Goal: Task Accomplishment & Management: Complete application form

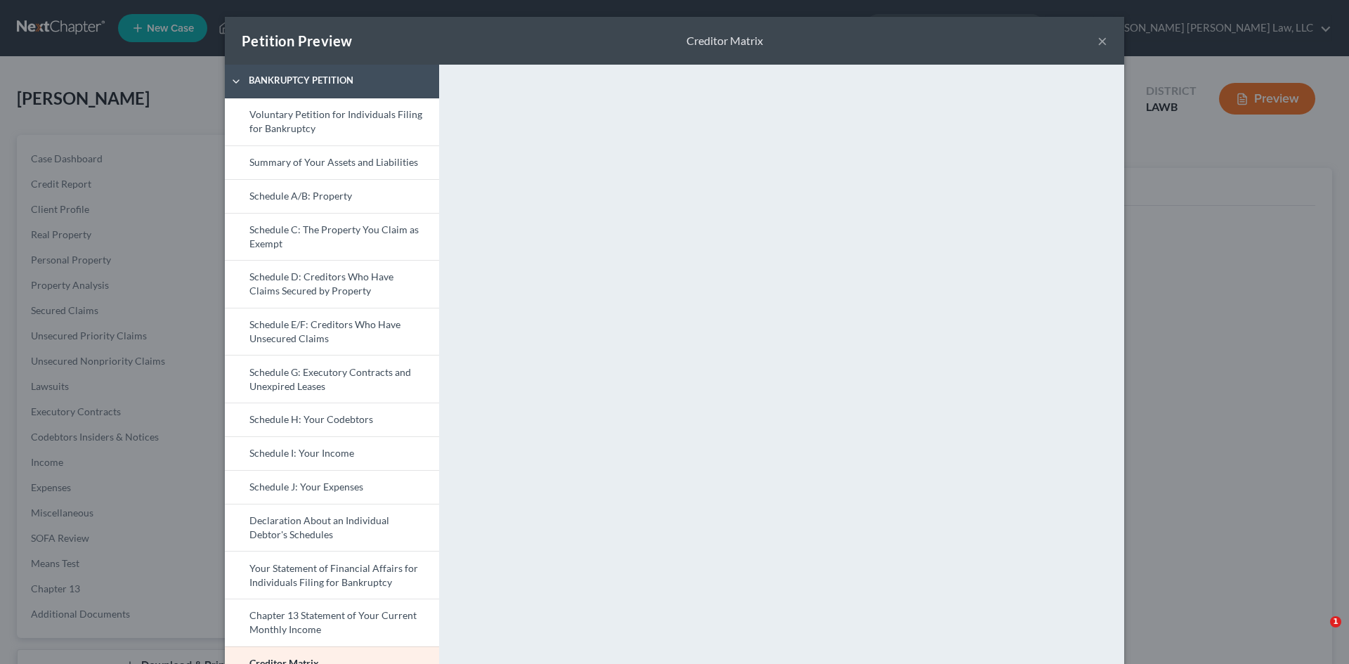
select select "3"
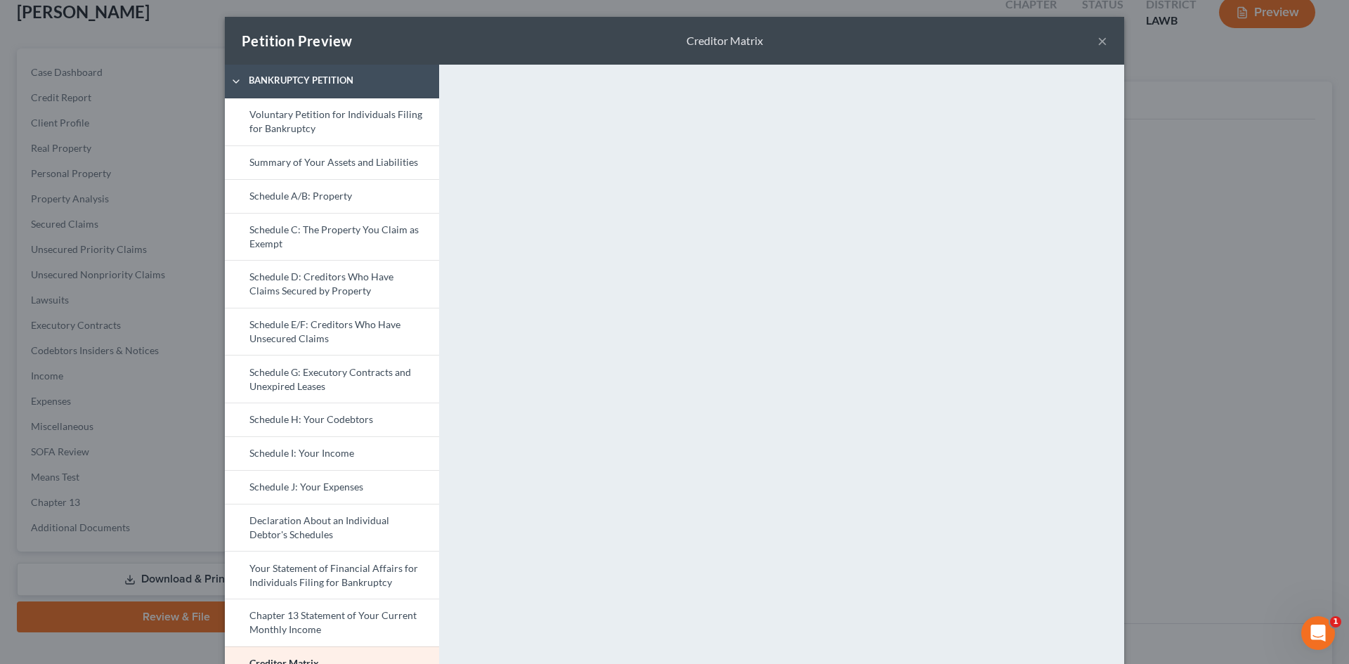
scroll to position [145, 0]
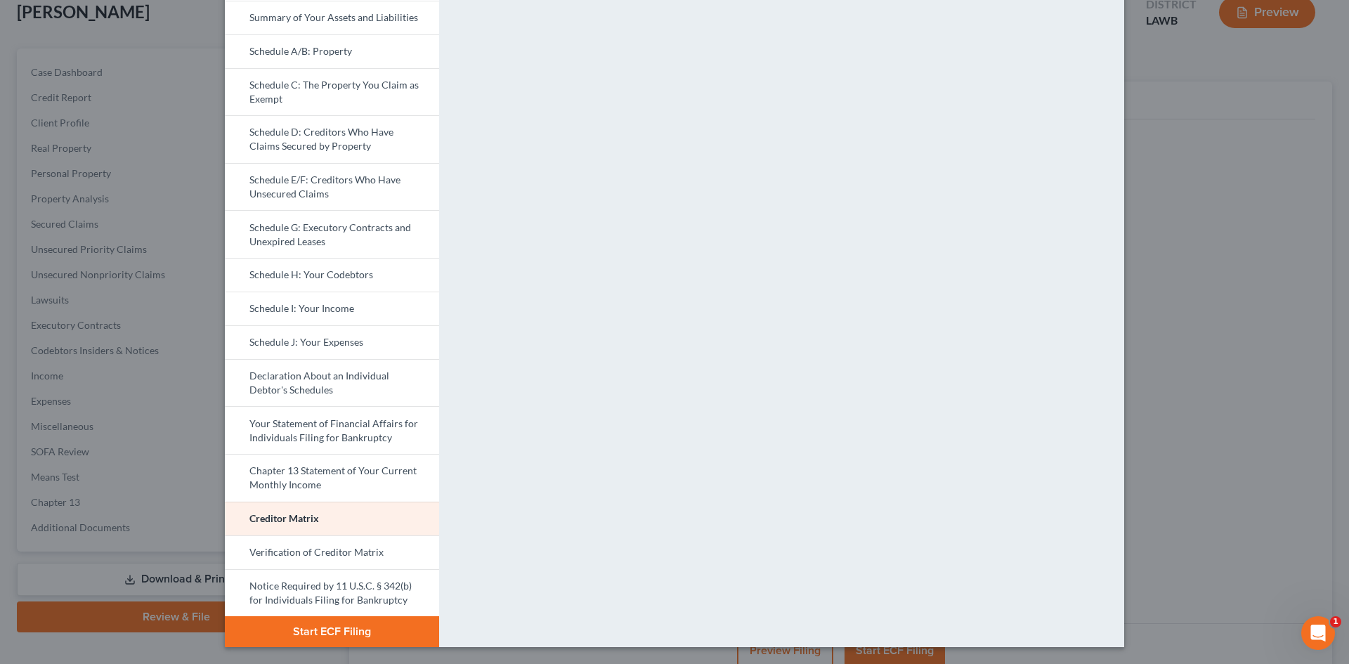
click at [1257, 236] on div "Petition Preview Creditor Matrix × Bankruptcy Petition Voluntary Petition for I…" at bounding box center [674, 332] width 1349 height 664
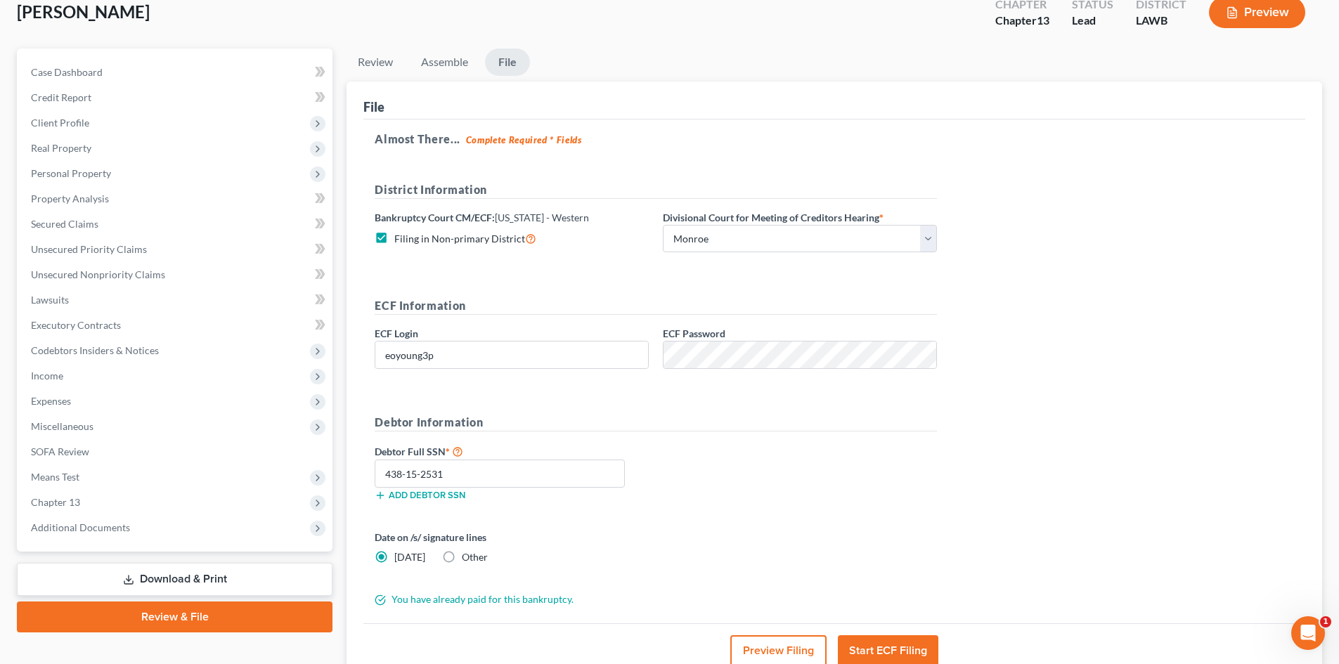
click at [791, 644] on button "Preview Filing" at bounding box center [778, 650] width 96 height 31
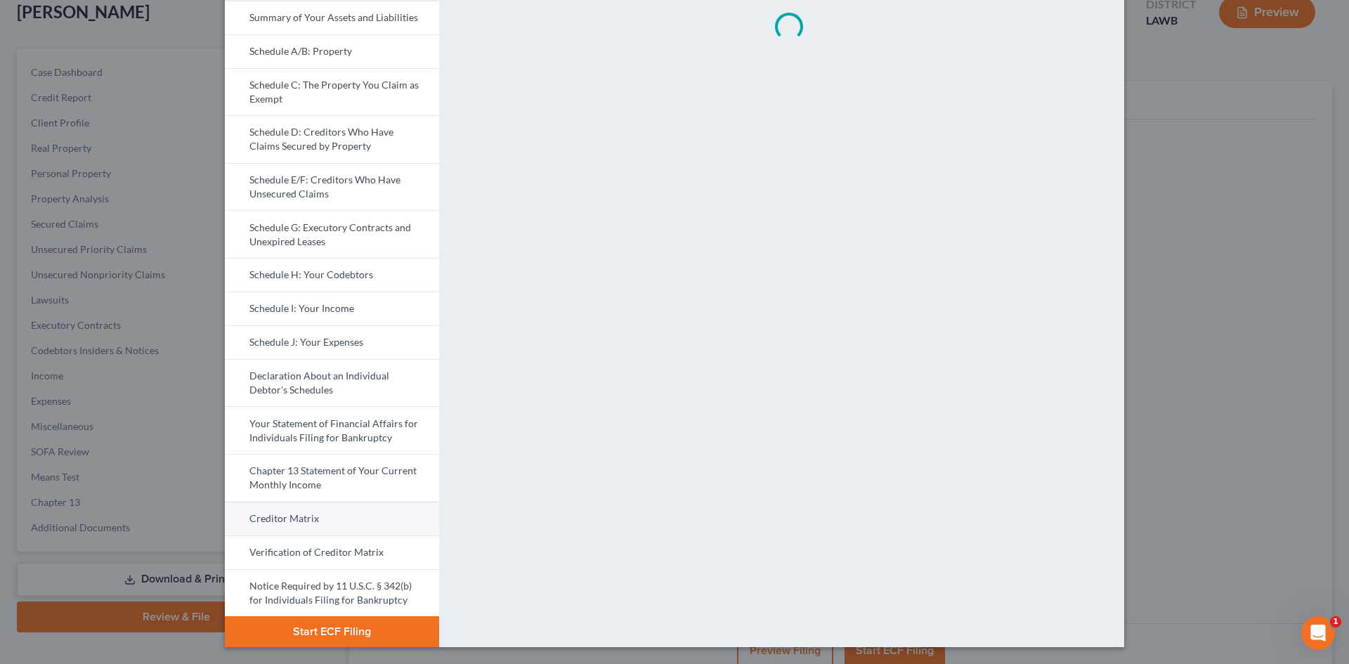
click at [356, 514] on link "Creditor Matrix" at bounding box center [332, 519] width 214 height 34
drag, startPoint x: 332, startPoint y: 334, endPoint x: 343, endPoint y: 332, distance: 10.7
click at [332, 334] on link "Schedule J: Your Expenses" at bounding box center [332, 342] width 214 height 34
click at [345, 509] on link "Creditor Matrix" at bounding box center [332, 519] width 214 height 34
click at [313, 332] on link "Schedule J: Your Expenses" at bounding box center [332, 342] width 214 height 34
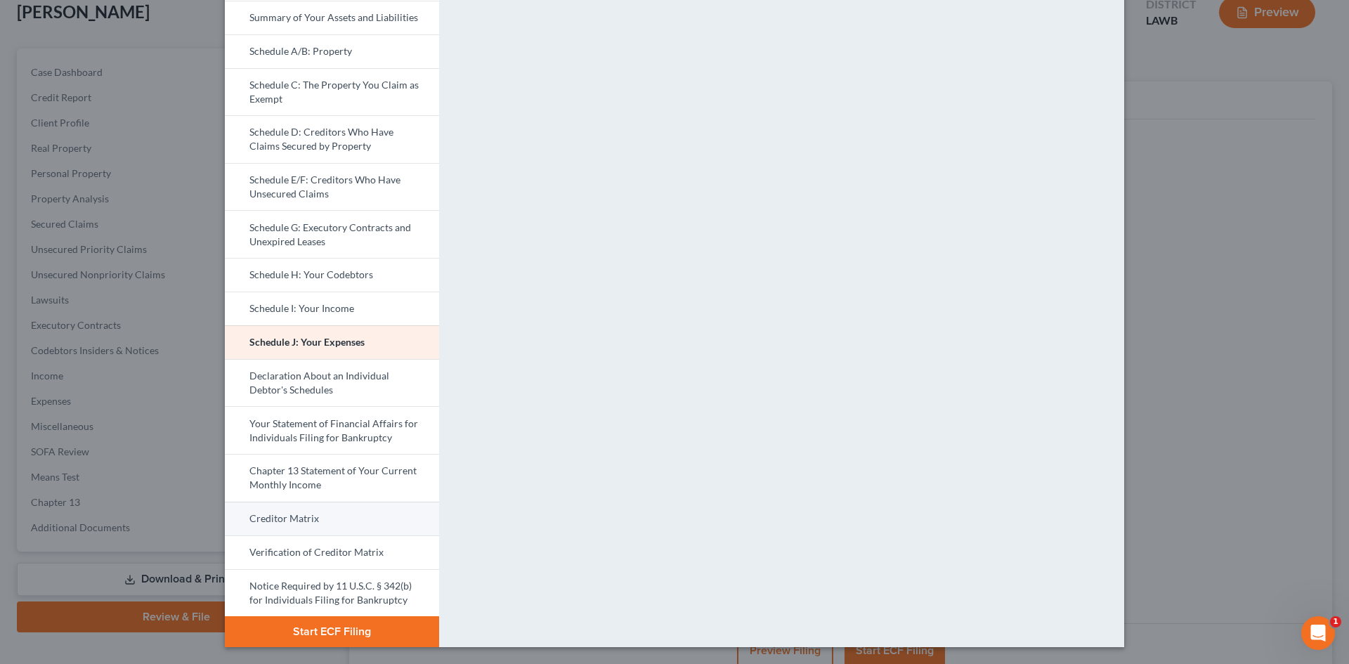
click at [287, 519] on link "Creditor Matrix" at bounding box center [332, 519] width 214 height 34
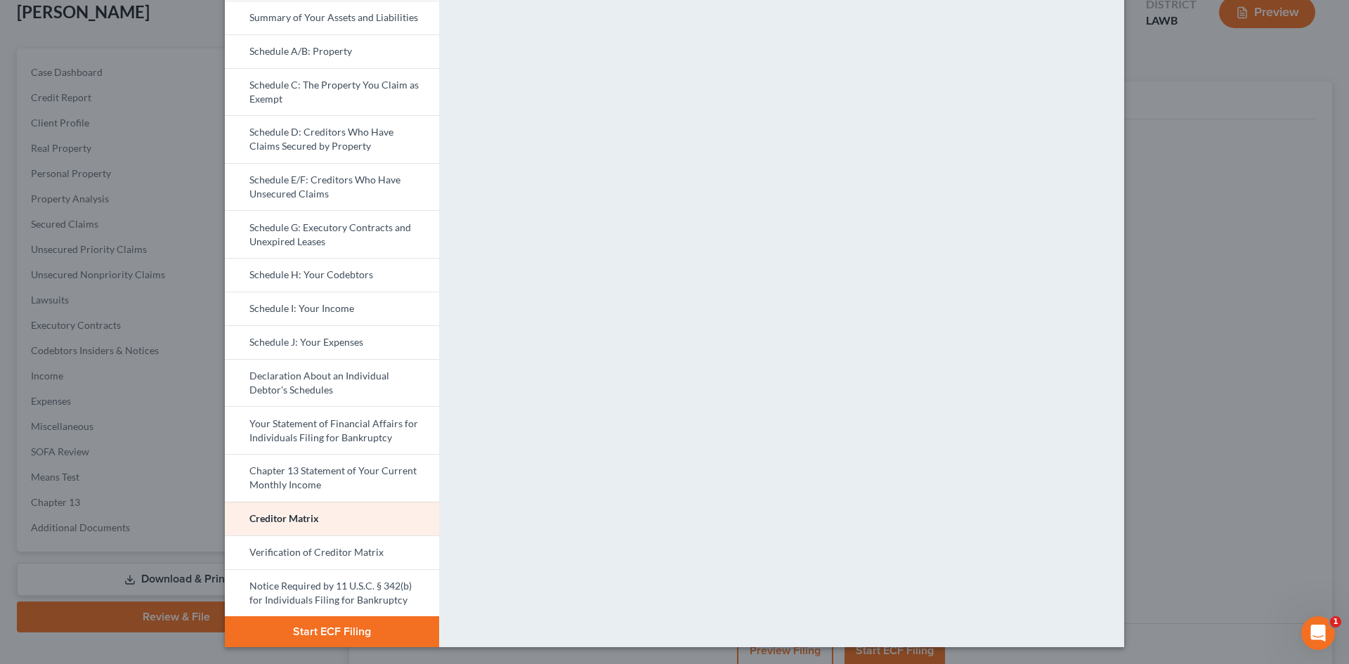
drag, startPoint x: 325, startPoint y: 330, endPoint x: 793, endPoint y: 276, distance: 471.1
click at [326, 330] on link "Schedule J: Your Expenses" at bounding box center [332, 342] width 214 height 34
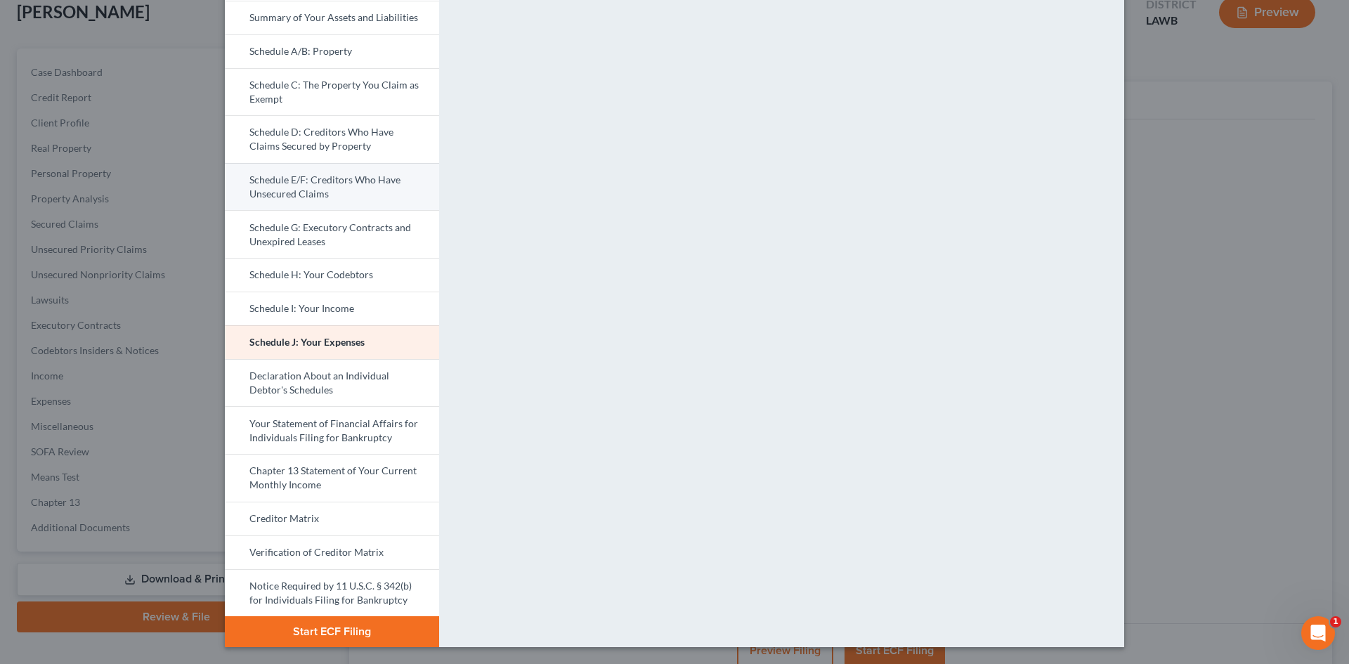
drag, startPoint x: 359, startPoint y: 138, endPoint x: 414, endPoint y: 176, distance: 67.1
click at [360, 138] on link "Schedule D: Creditors Who Have Claims Secured by Property" at bounding box center [332, 139] width 214 height 48
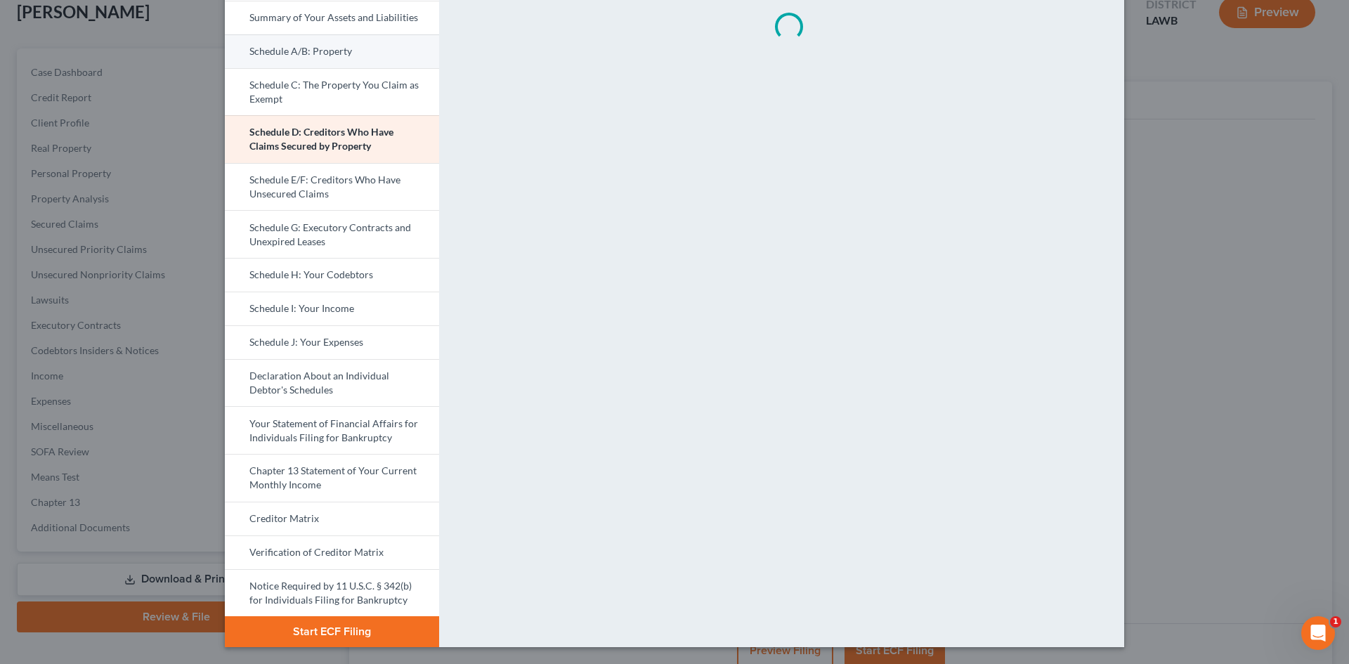
click at [391, 49] on link "Schedule A/B: Property" at bounding box center [332, 51] width 214 height 34
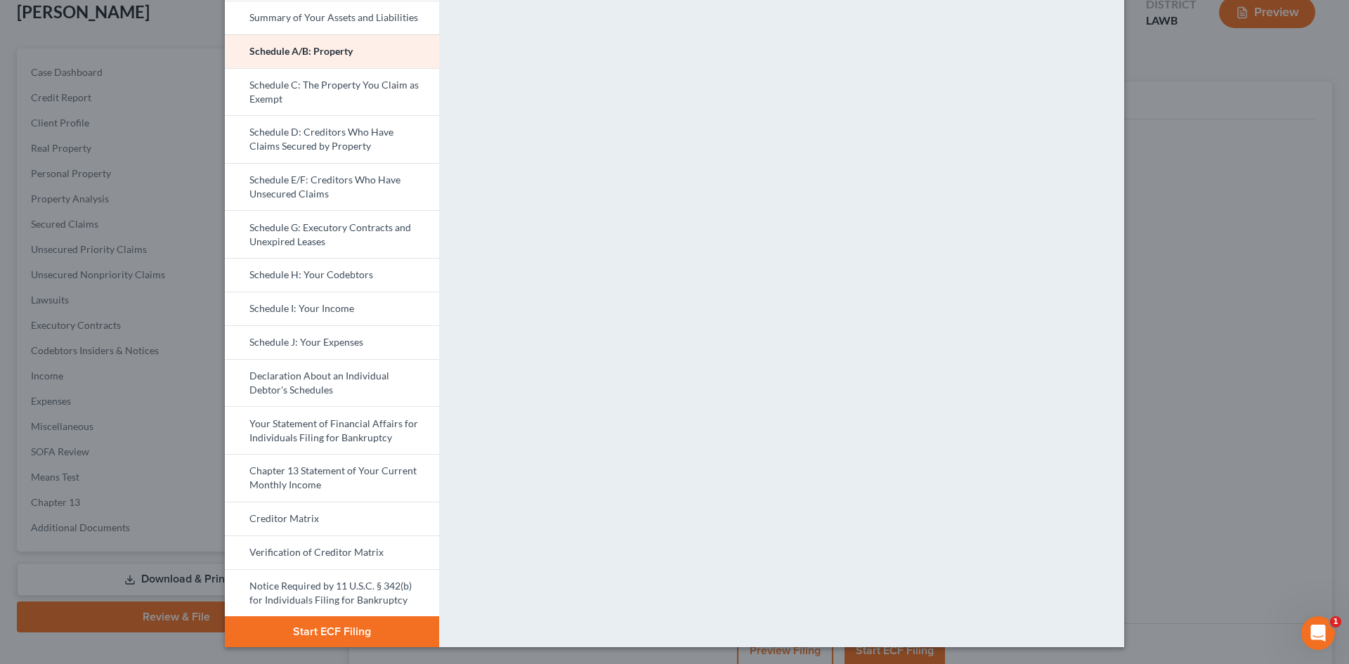
click at [309, 633] on button "Start ECF Filing" at bounding box center [332, 631] width 214 height 31
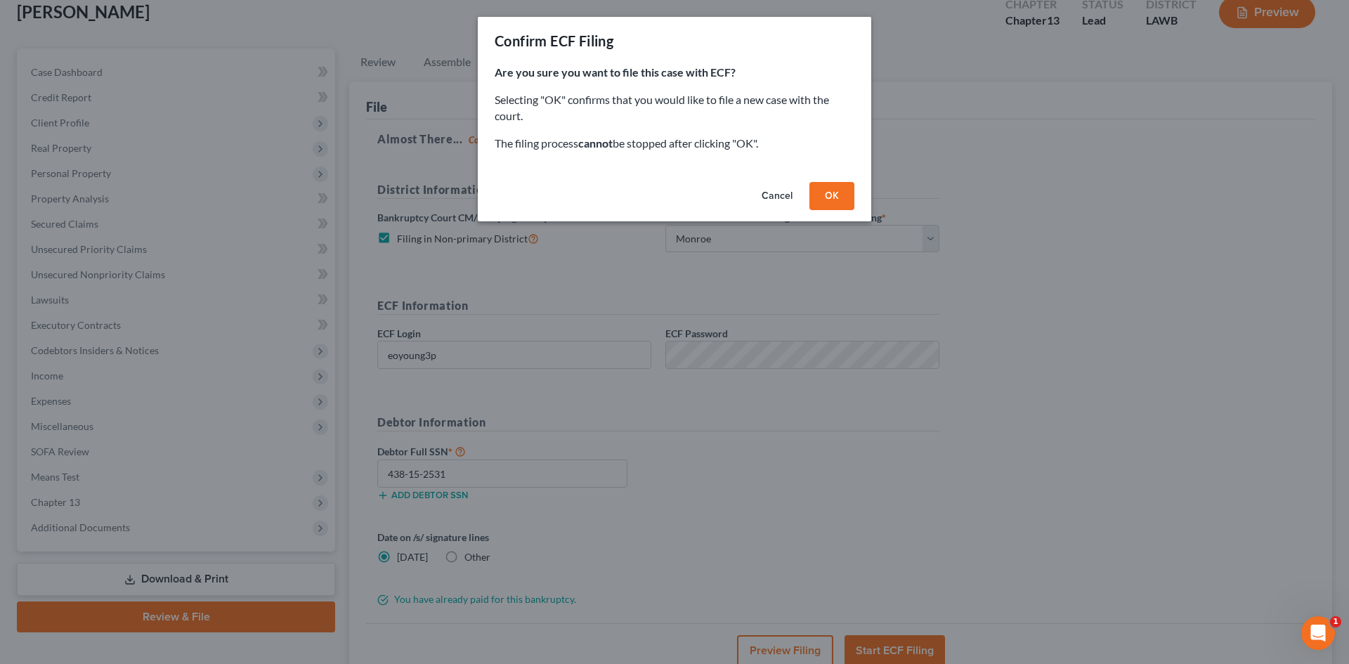
click at [783, 192] on button "Cancel" at bounding box center [777, 196] width 53 height 28
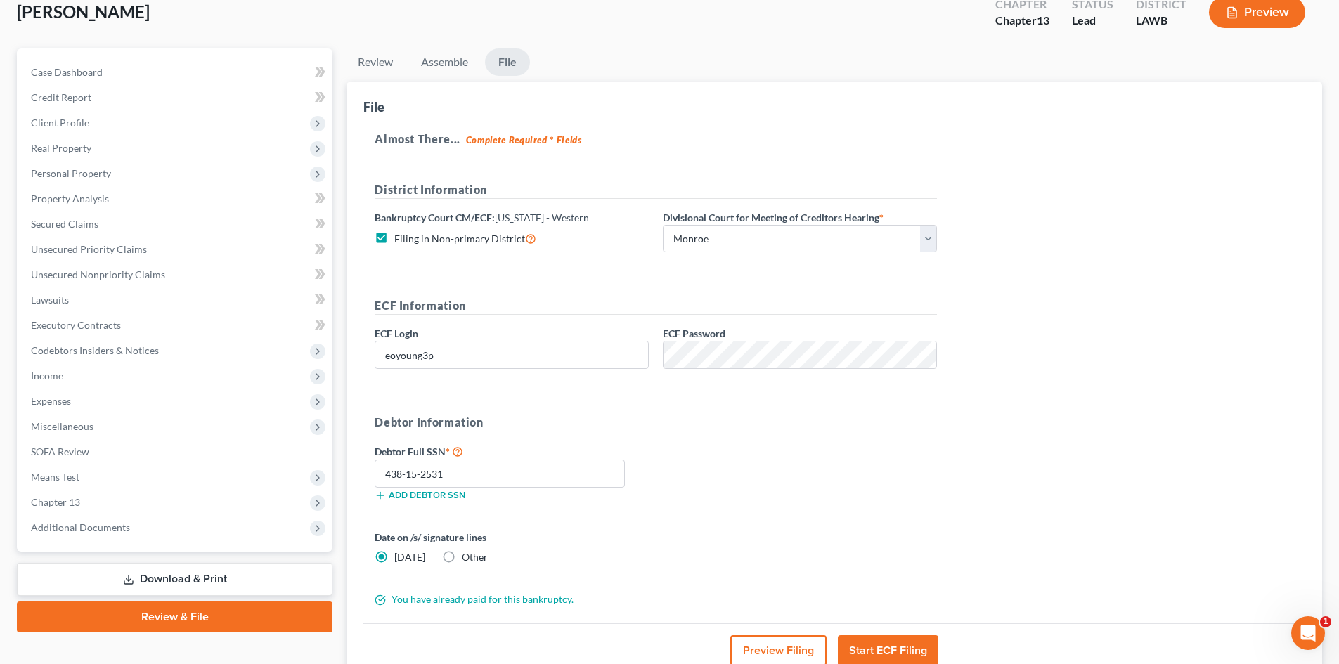
click at [785, 649] on button "Preview Filing" at bounding box center [778, 650] width 96 height 31
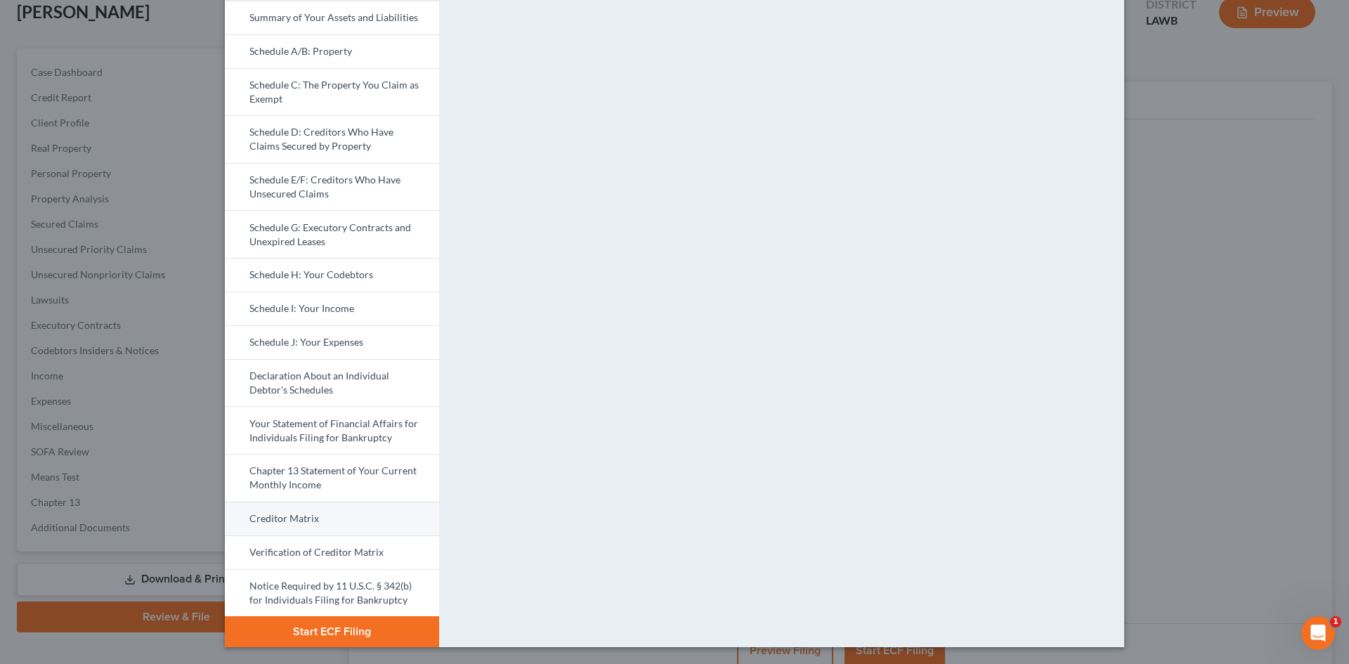
click at [377, 523] on link "Creditor Matrix" at bounding box center [332, 519] width 214 height 34
drag, startPoint x: 351, startPoint y: 592, endPoint x: 363, endPoint y: 561, distance: 33.1
click at [351, 592] on link "Notice Required by 11 U.S.C. § 342(b) for Individuals Filing for Bankruptcy" at bounding box center [332, 593] width 214 height 48
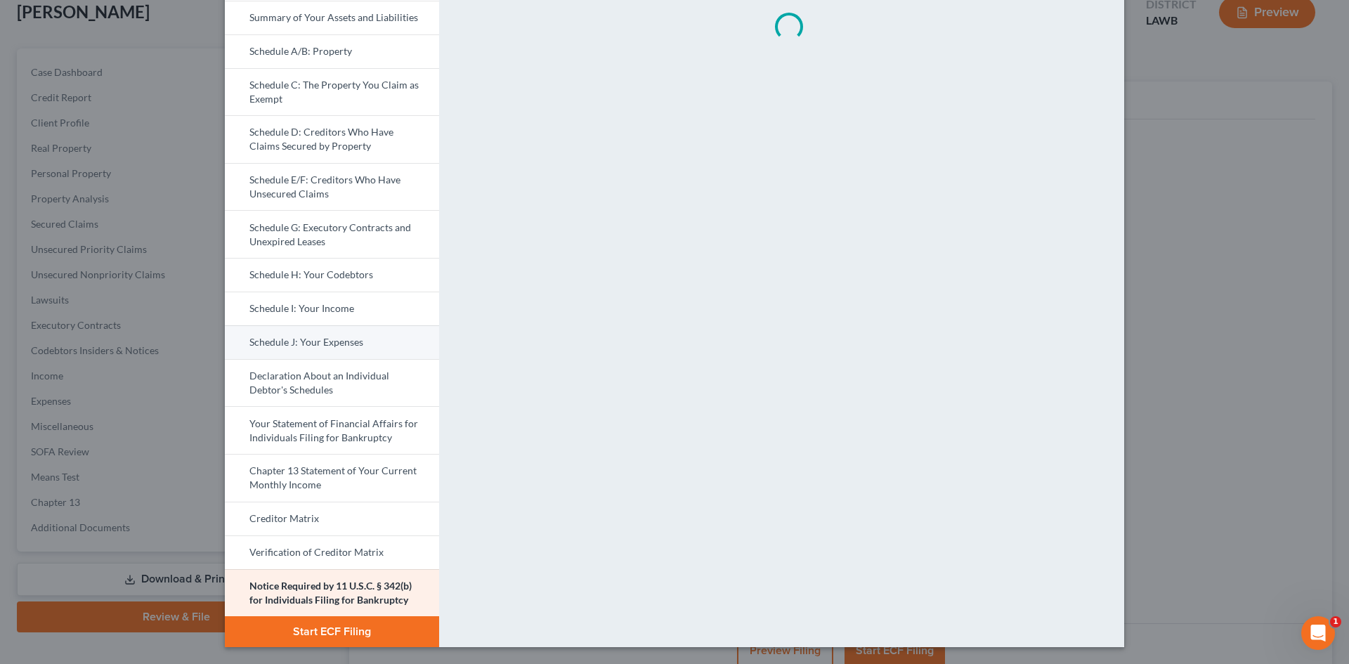
click at [362, 329] on link "Schedule J: Your Expenses" at bounding box center [332, 342] width 214 height 34
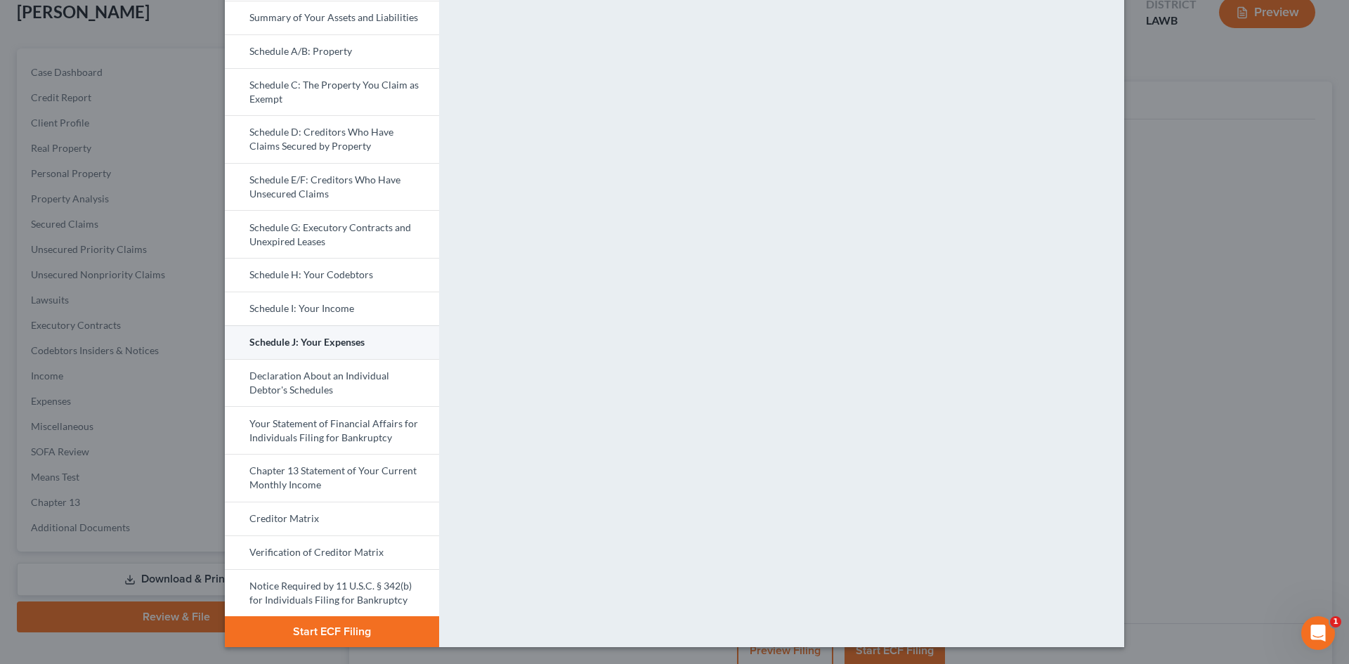
click at [362, 339] on link "Schedule J: Your Expenses" at bounding box center [332, 342] width 214 height 34
click at [360, 301] on link "Schedule I: Your Income" at bounding box center [332, 309] width 214 height 34
click at [359, 629] on button "Start ECF Filing" at bounding box center [332, 631] width 214 height 31
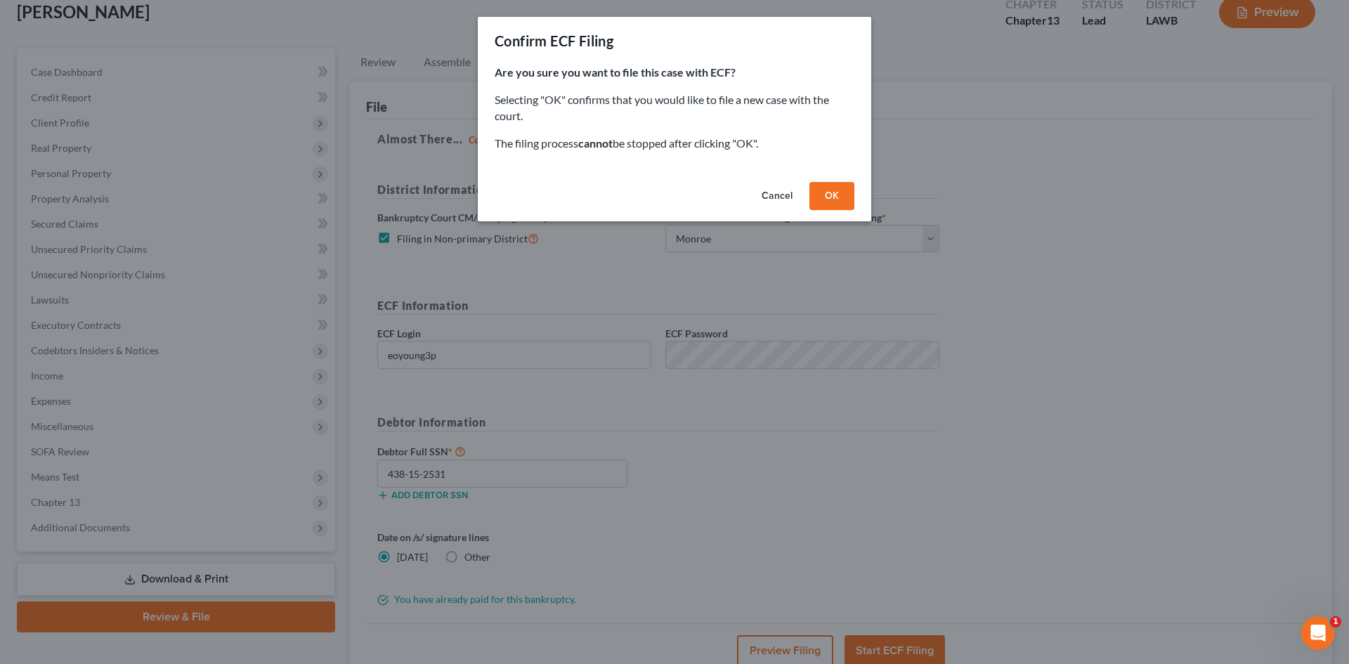
click at [832, 204] on button "OK" at bounding box center [832, 196] width 45 height 28
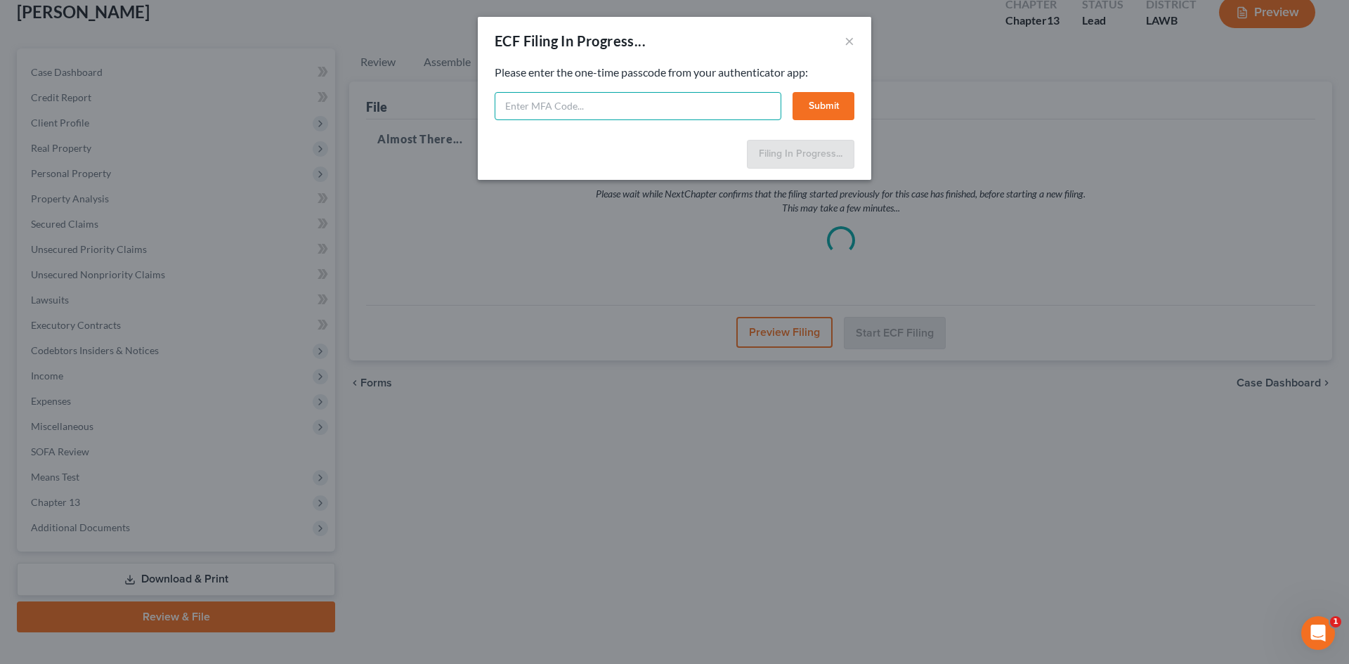
click at [724, 110] on input "text" at bounding box center [638, 106] width 287 height 28
type input "392522"
click at [829, 97] on button "Submit" at bounding box center [824, 106] width 62 height 28
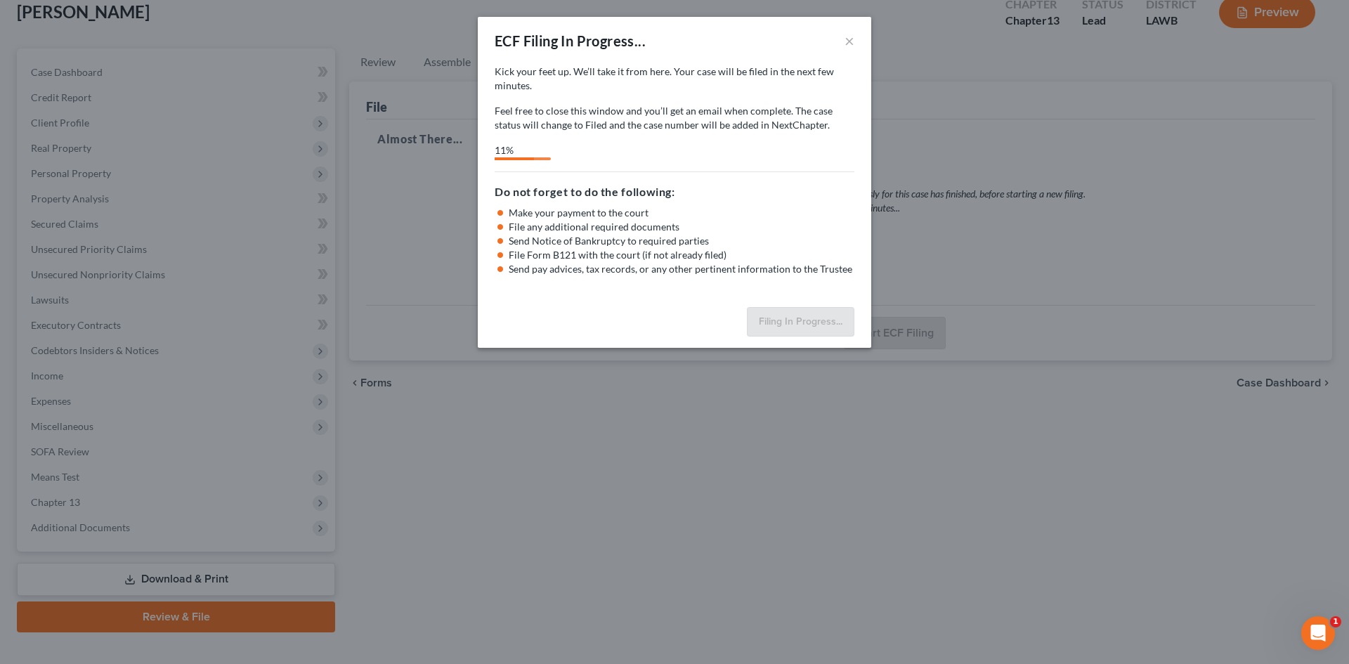
select select "3"
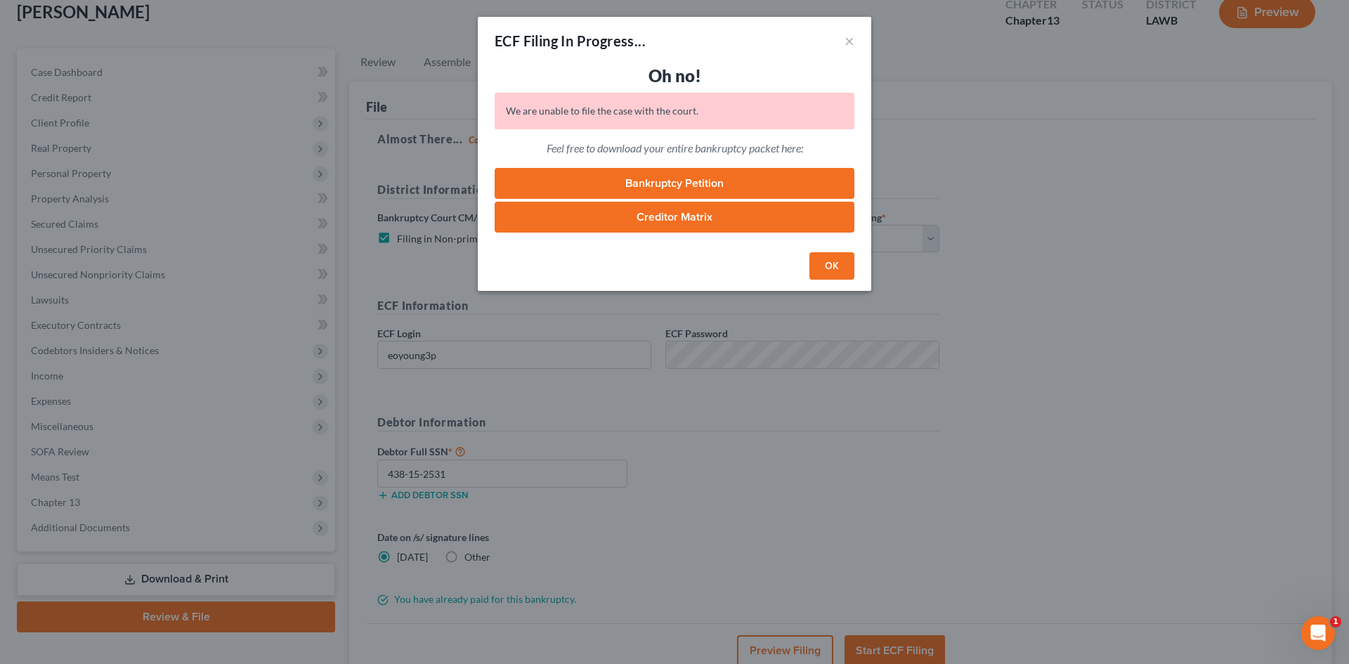
click at [845, 267] on button "OK" at bounding box center [832, 266] width 45 height 28
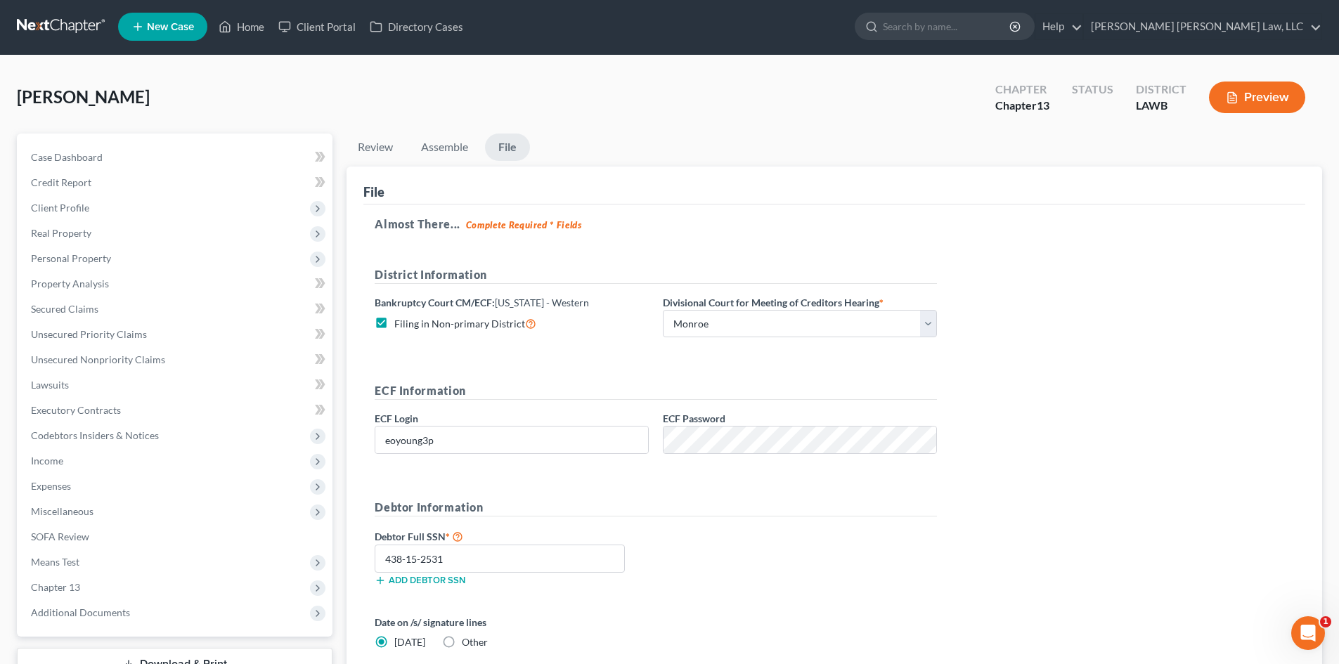
scroll to position [0, 0]
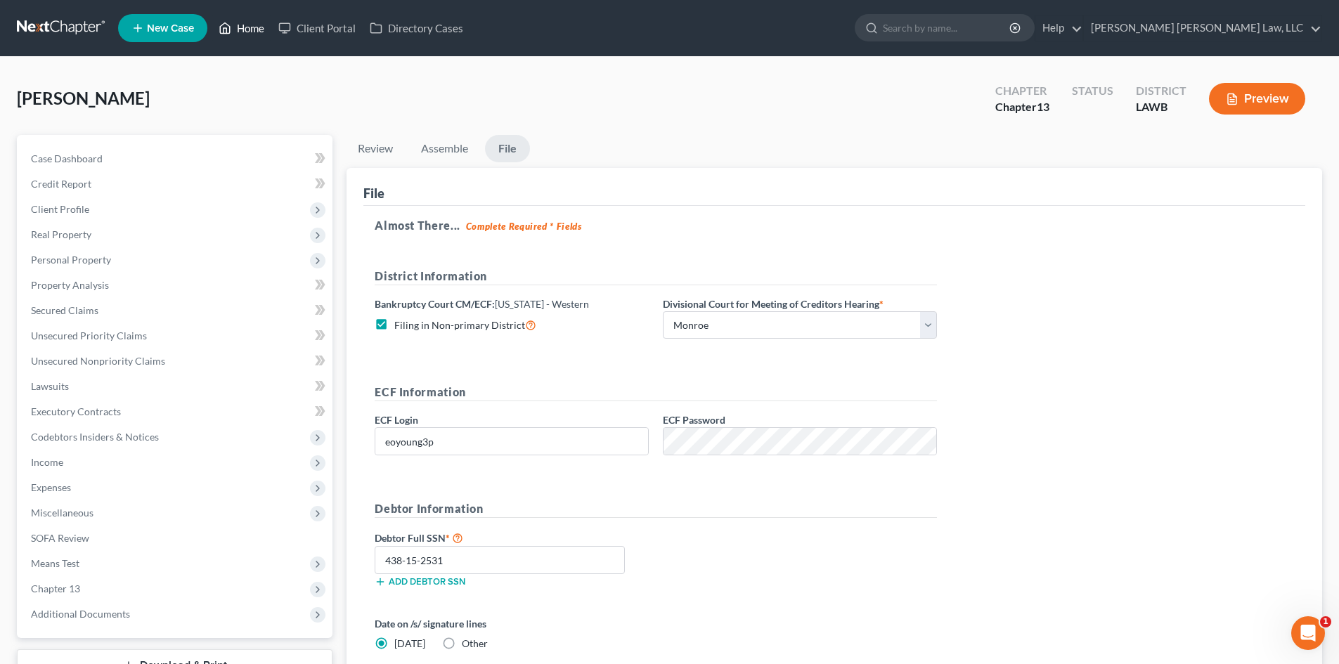
click at [250, 27] on link "Home" at bounding box center [242, 27] width 60 height 25
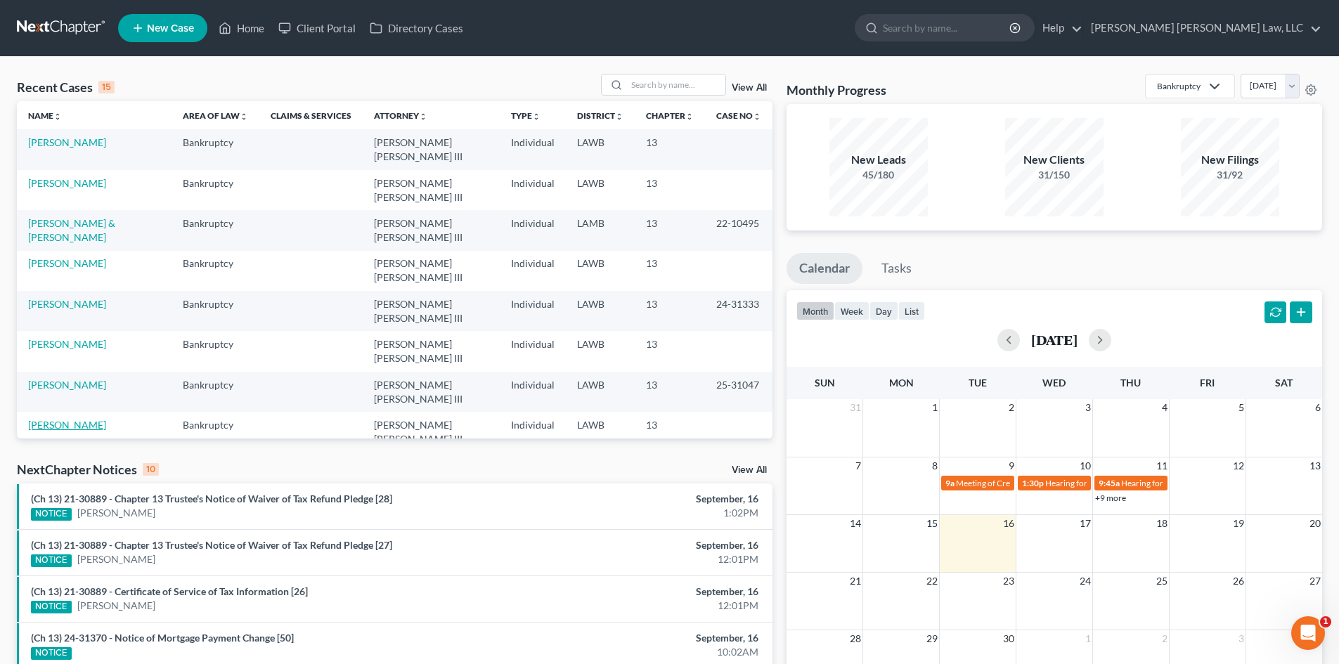
click at [70, 419] on link "[PERSON_NAME]" at bounding box center [67, 425] width 78 height 12
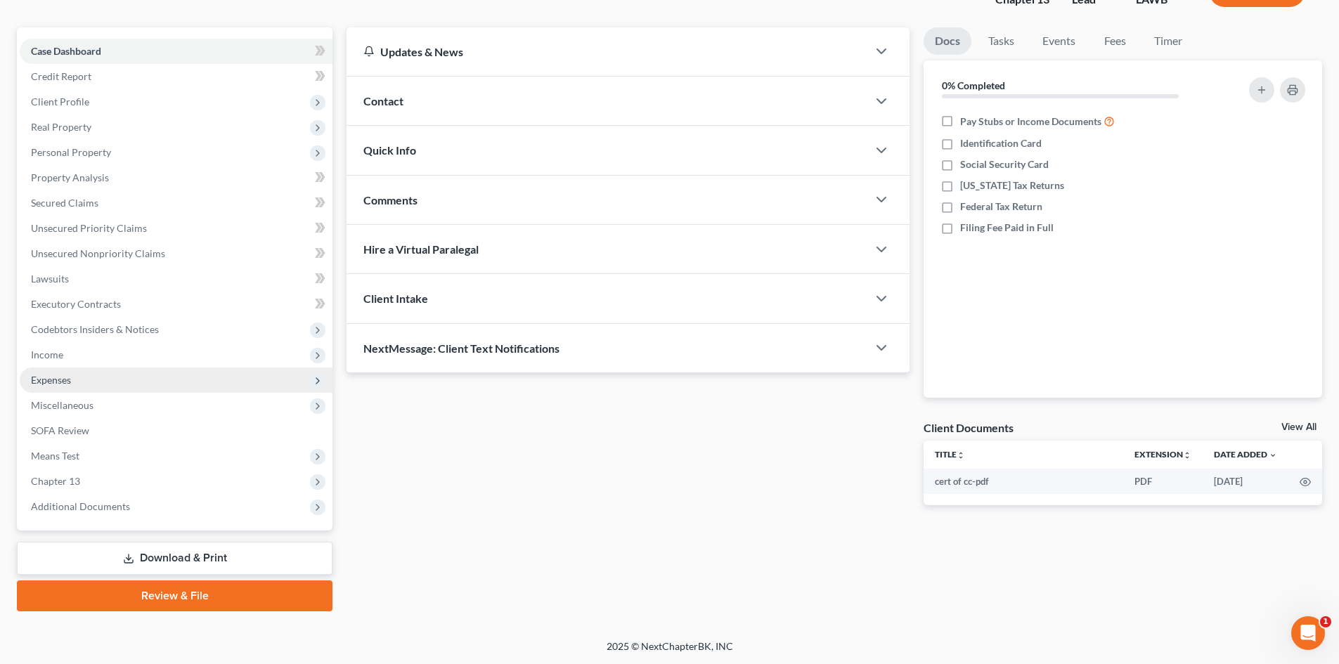
scroll to position [108, 0]
click at [254, 590] on link "Review & File" at bounding box center [175, 595] width 316 height 31
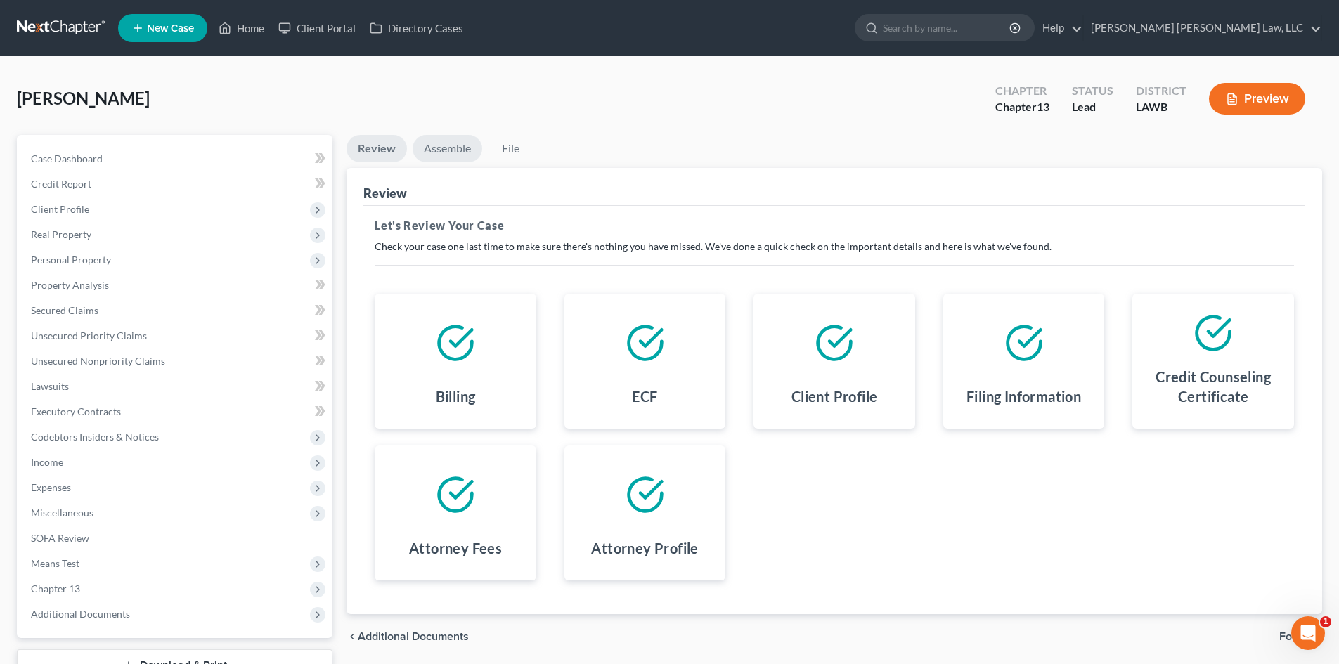
click at [455, 160] on link "Assemble" at bounding box center [448, 148] width 70 height 27
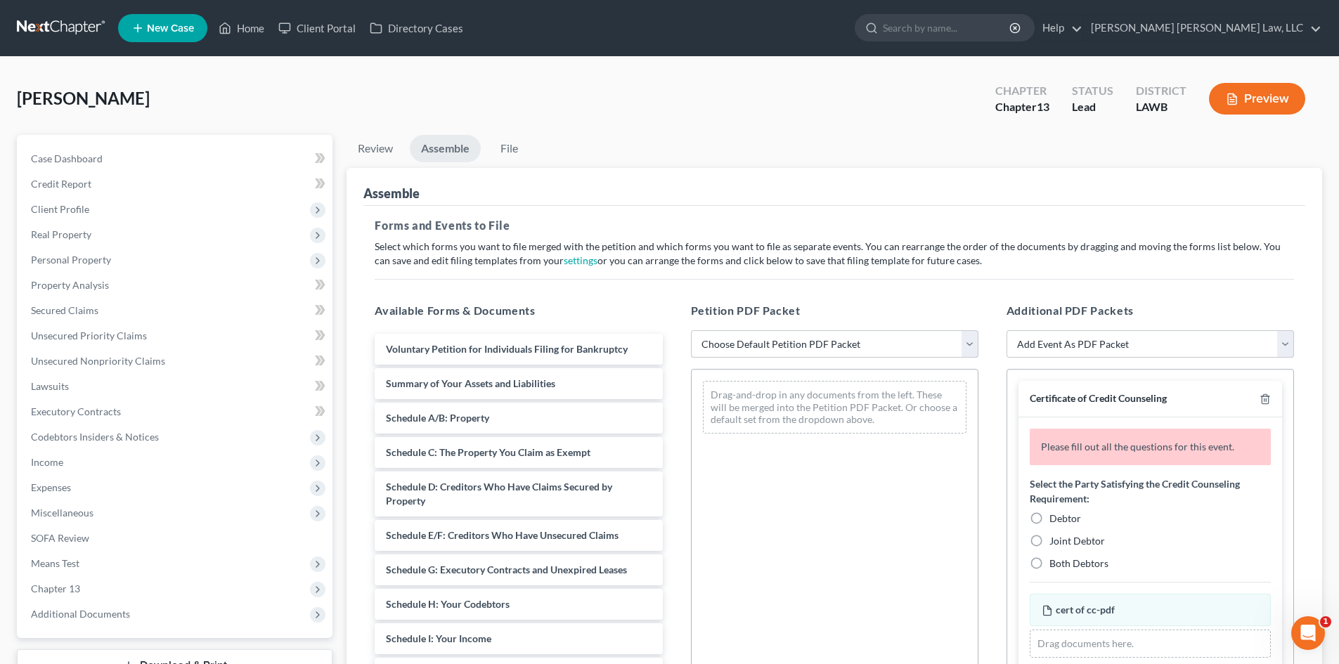
click at [740, 343] on select "Choose Default Petition PDF Packet Complete Bankruptcy Petition (all forms and …" at bounding box center [834, 344] width 287 height 28
select select "0"
click at [691, 330] on select "Choose Default Petition PDF Packet Complete Bankruptcy Petition (all forms and …" at bounding box center [834, 344] width 287 height 28
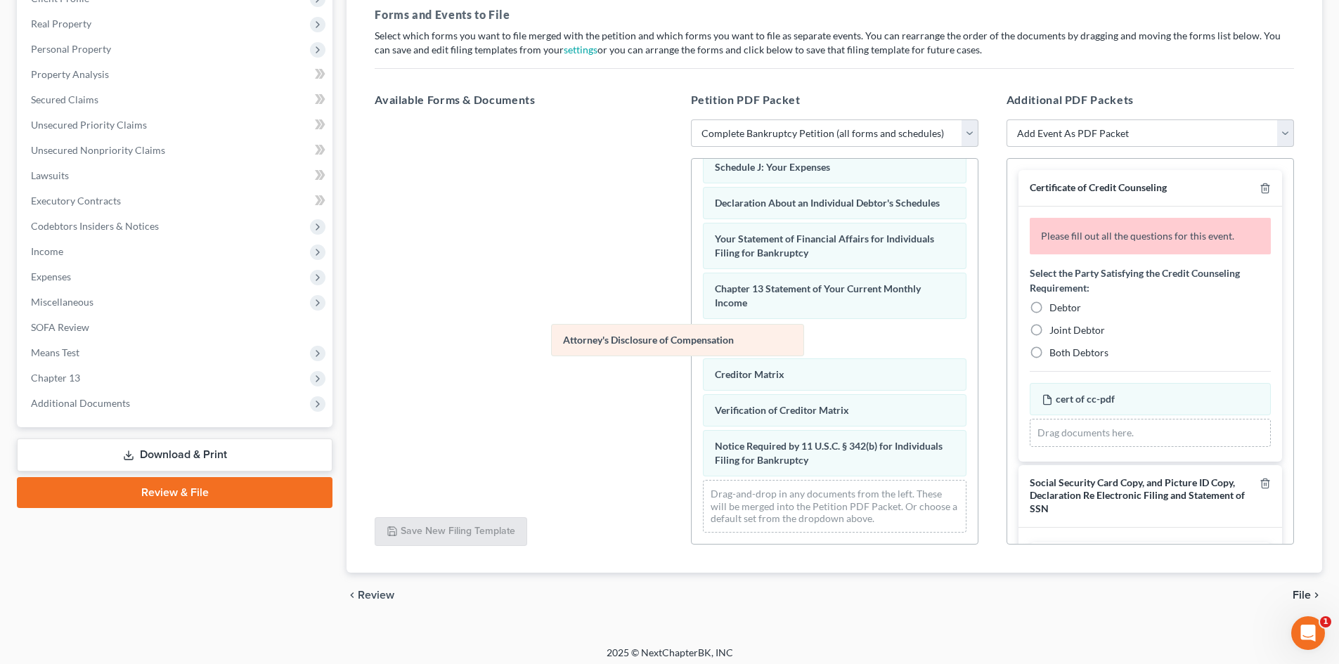
scroll to position [362, 0]
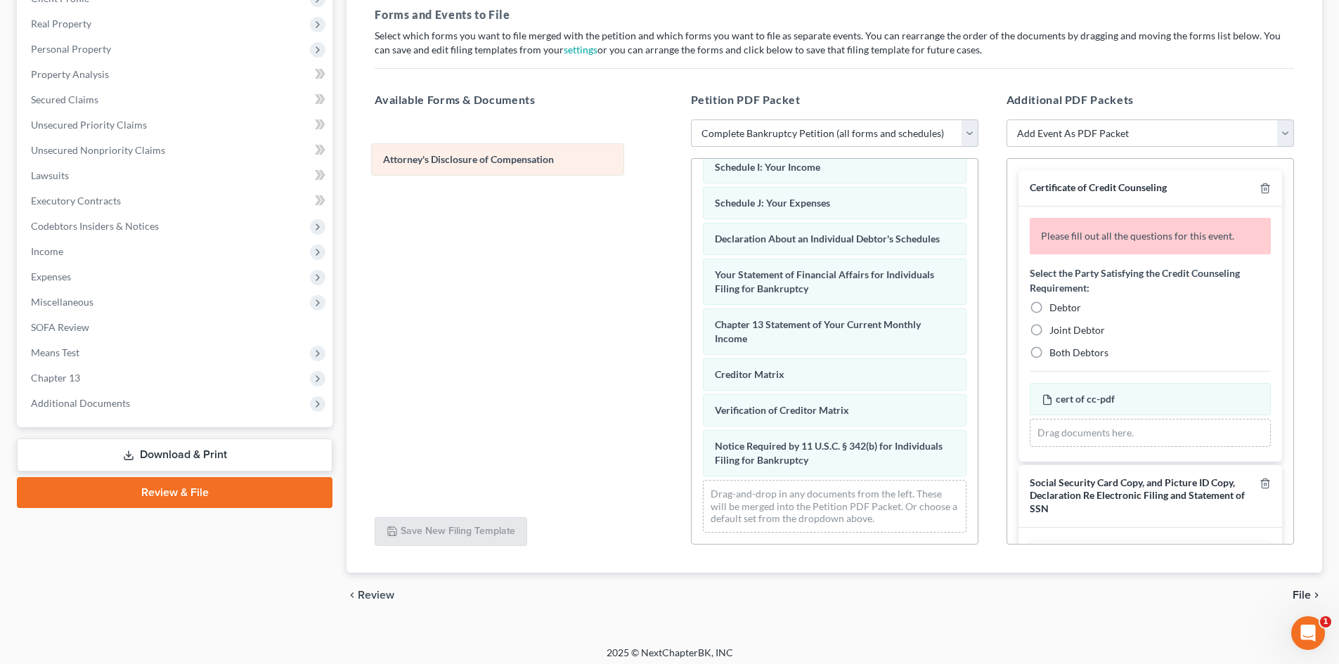
drag, startPoint x: 916, startPoint y: 457, endPoint x: 585, endPoint y: 157, distance: 447.8
click at [691, 157] on div "Attorney's Disclosure of Compensation Voluntary Petition for Individuals Filing…" at bounding box center [834, 177] width 286 height 733
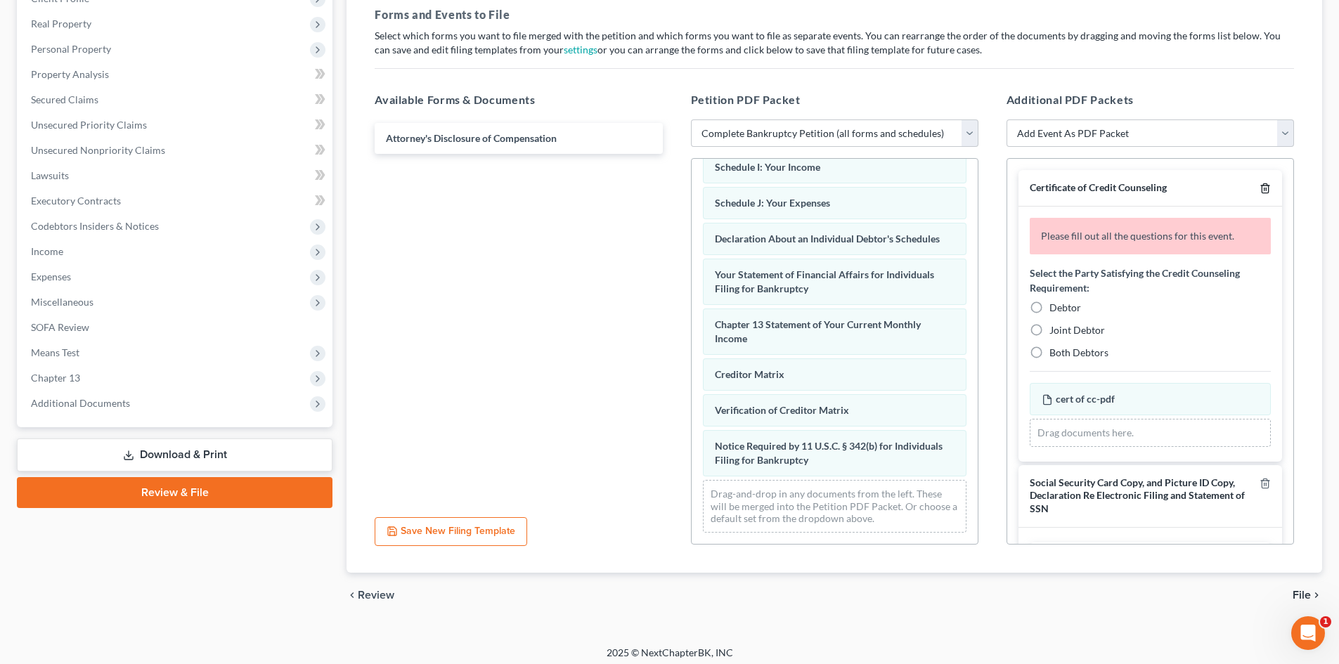
click at [1261, 193] on icon "button" at bounding box center [1264, 188] width 6 height 9
click at [1261, 479] on icon "button" at bounding box center [1264, 483] width 6 height 9
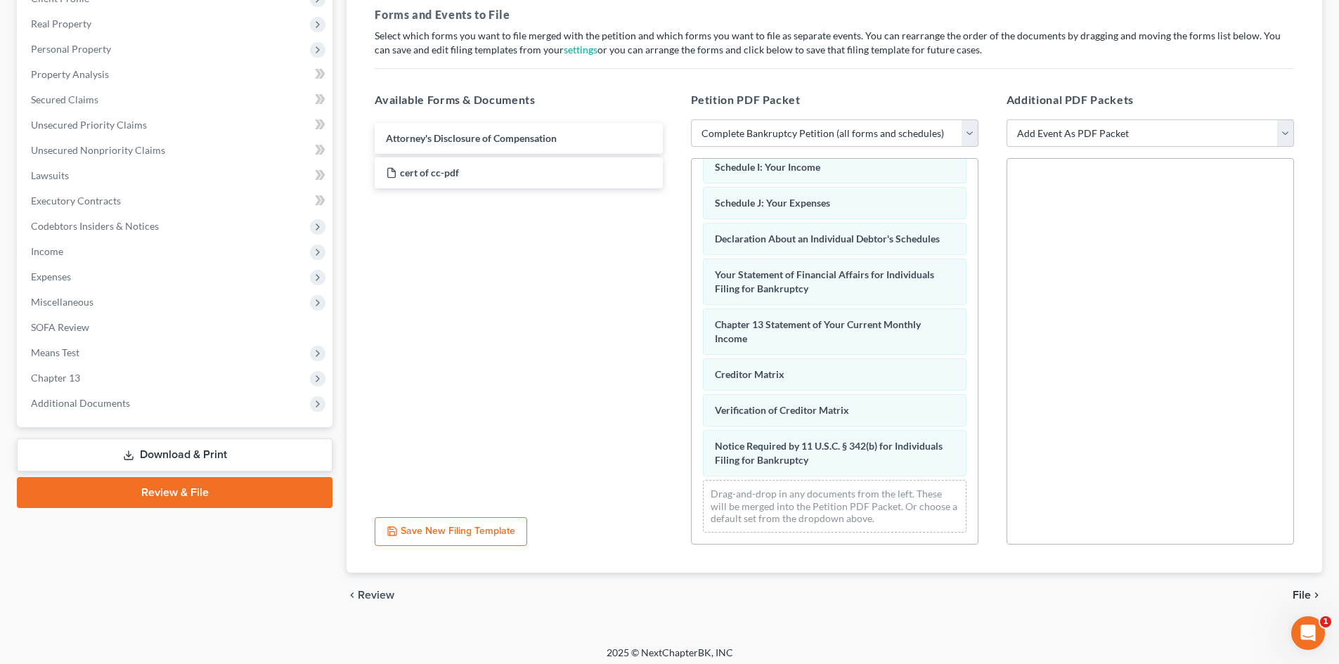
click at [1297, 592] on span "File" at bounding box center [1301, 595] width 18 height 11
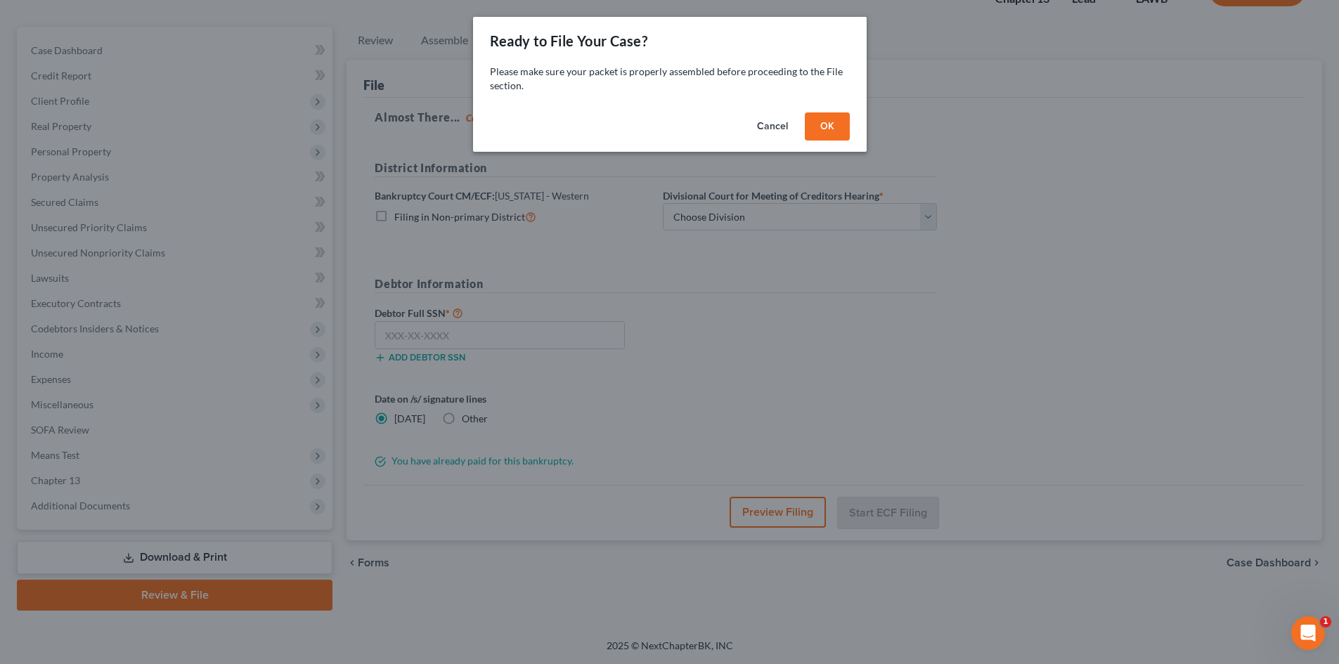
scroll to position [108, 0]
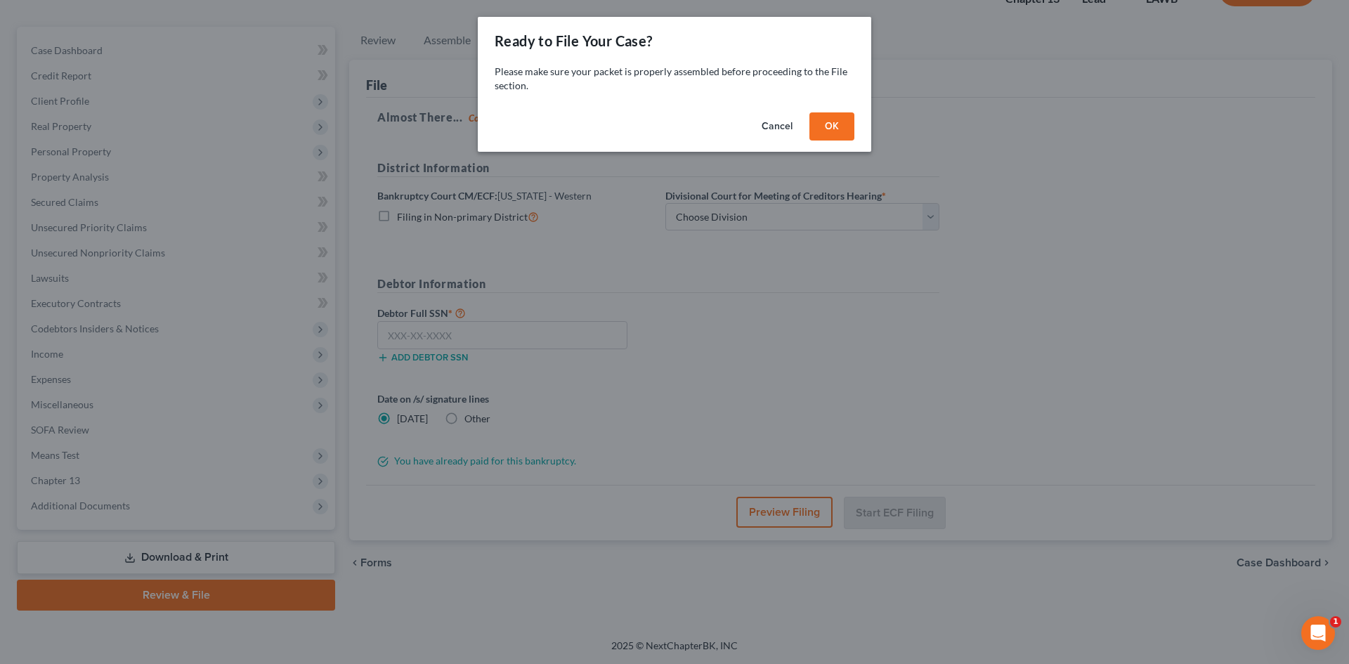
click at [833, 126] on button "OK" at bounding box center [832, 126] width 45 height 28
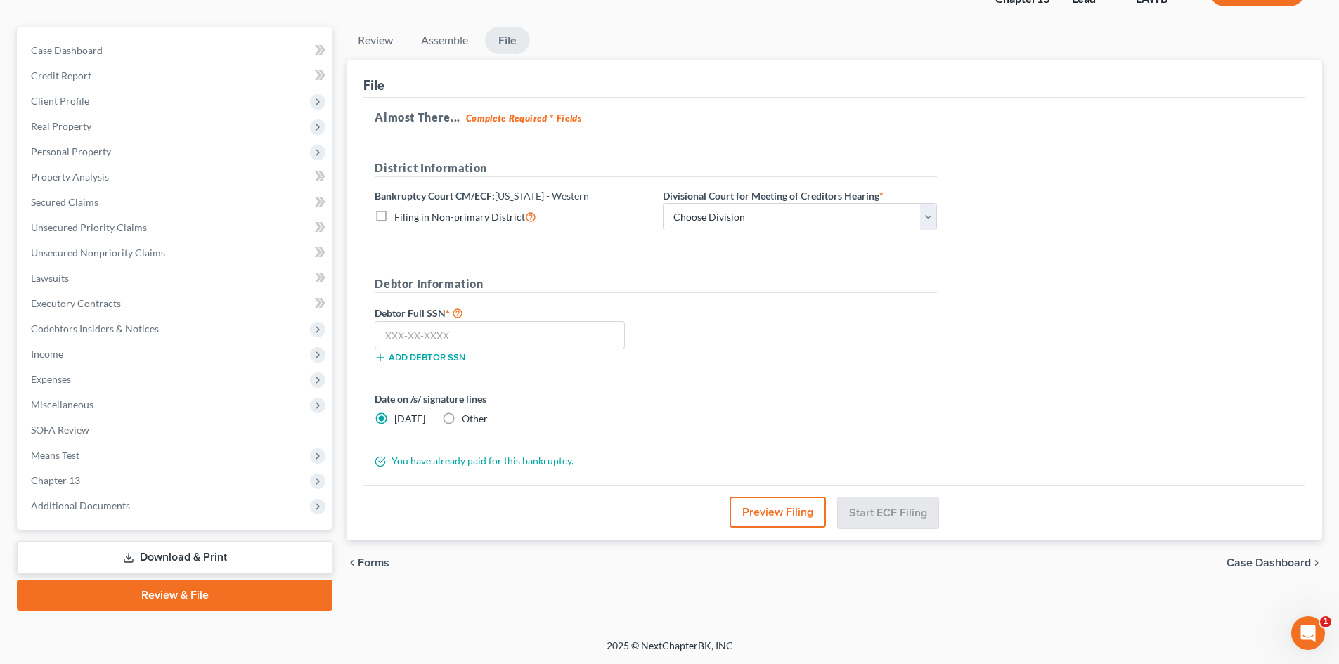
click at [415, 216] on span "Filing in Non-primary District" at bounding box center [459, 217] width 131 height 12
click at [409, 216] on input "Filing in Non-primary District" at bounding box center [404, 213] width 9 height 9
checkbox input "true"
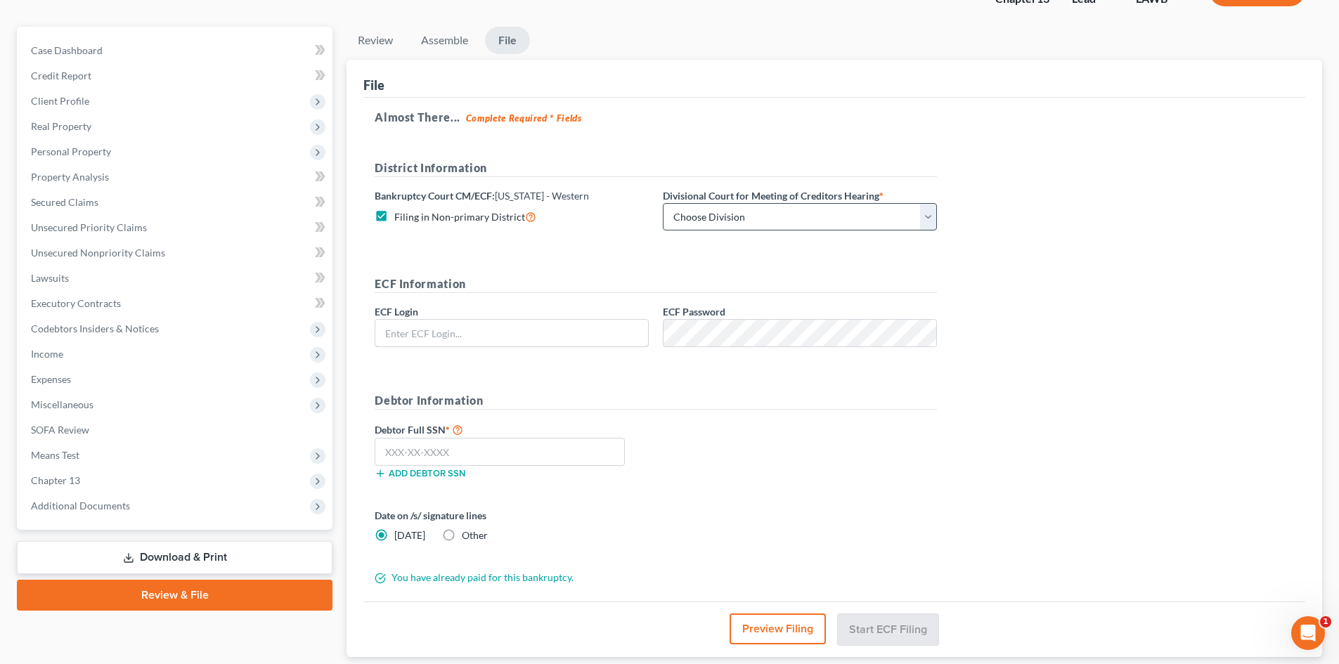
type input "eoyoung3p"
click at [769, 210] on select "Choose Division [GEOGRAPHIC_DATA] [GEOGRAPHIC_DATA]-[GEOGRAPHIC_DATA] Lake [PER…" at bounding box center [800, 217] width 274 height 28
select select "3"
click at [663, 203] on select "Choose Division [GEOGRAPHIC_DATA] [GEOGRAPHIC_DATA]-[GEOGRAPHIC_DATA] Lake [PER…" at bounding box center [800, 217] width 274 height 28
click at [597, 455] on input "text" at bounding box center [500, 452] width 250 height 28
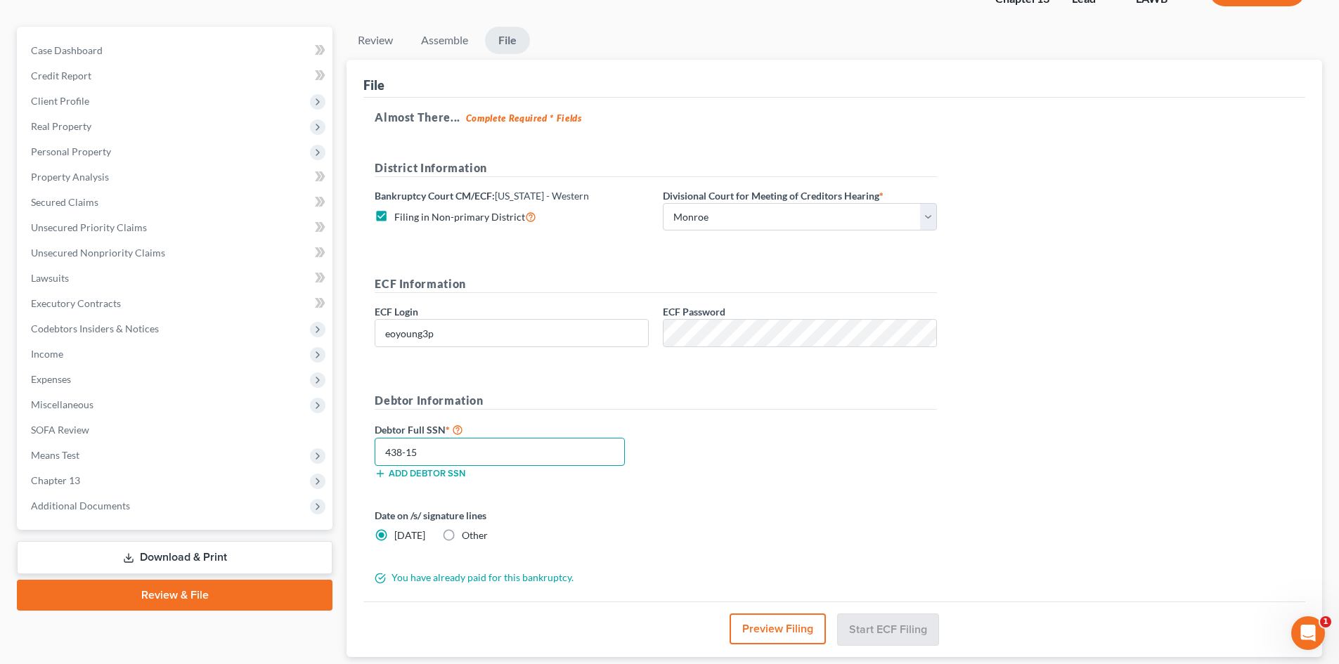
click at [545, 453] on input "438-15" at bounding box center [500, 452] width 250 height 28
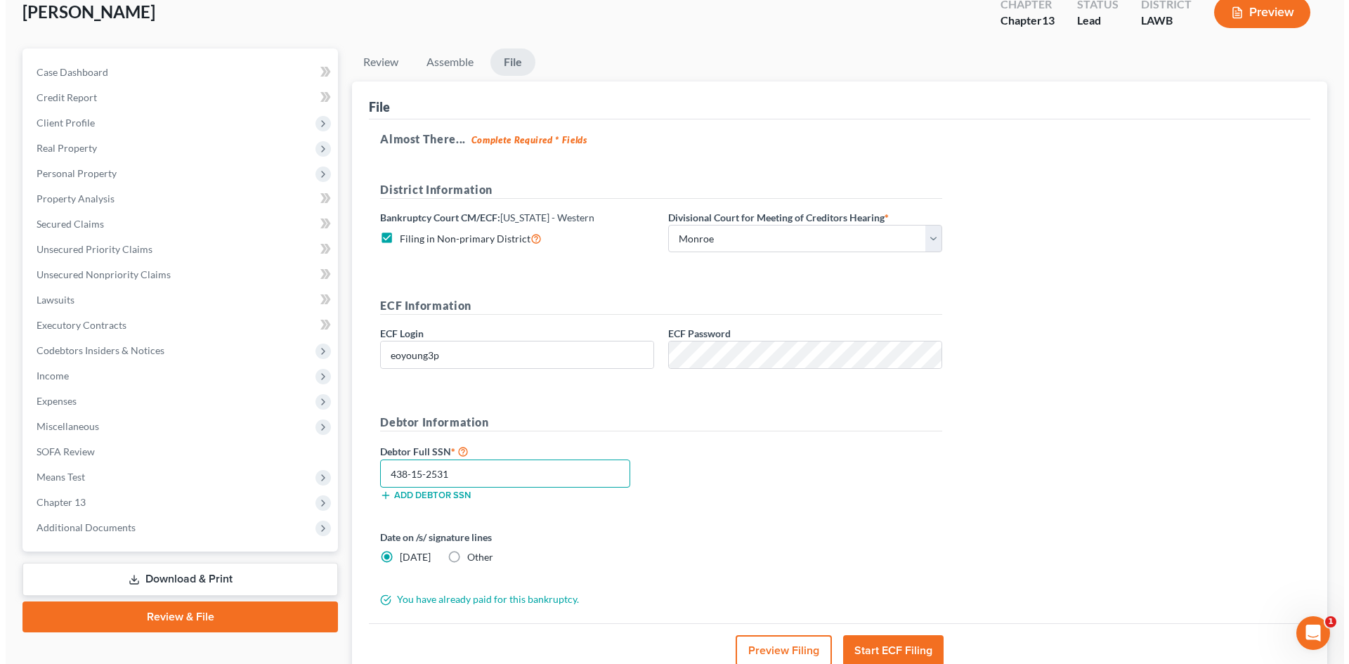
scroll to position [82, 0]
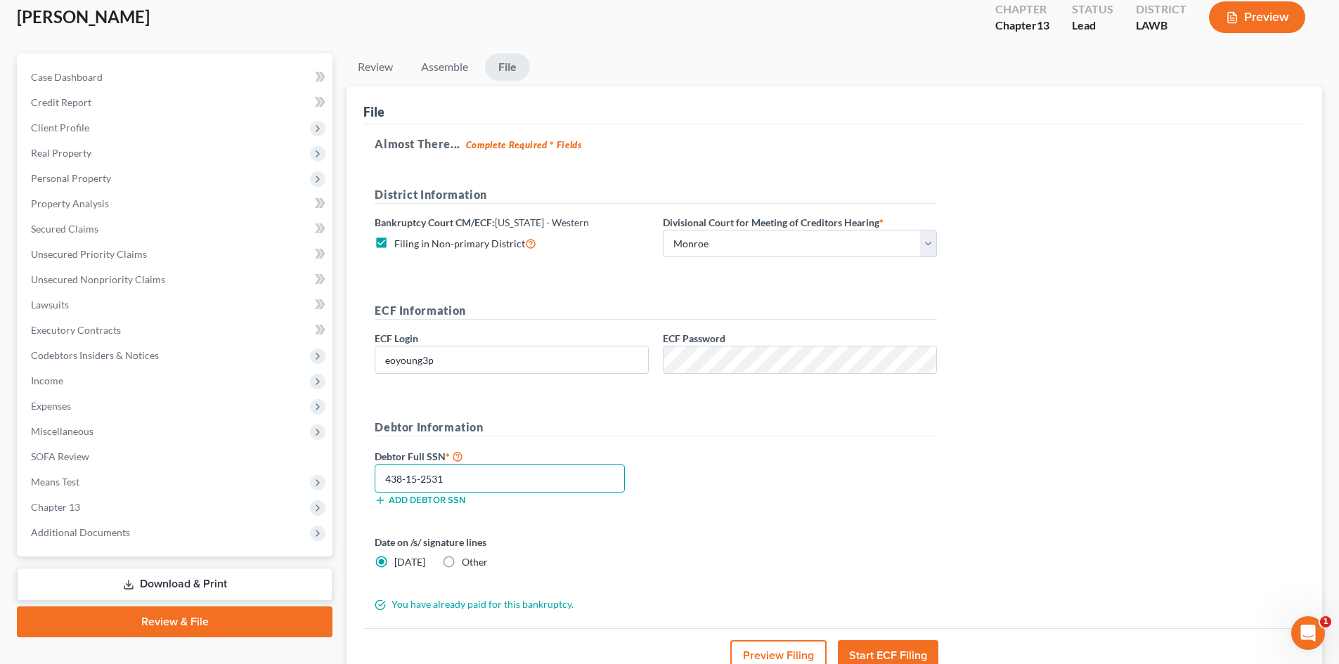
type input "438-15-2531"
click at [814, 647] on button "Preview Filing" at bounding box center [778, 655] width 96 height 31
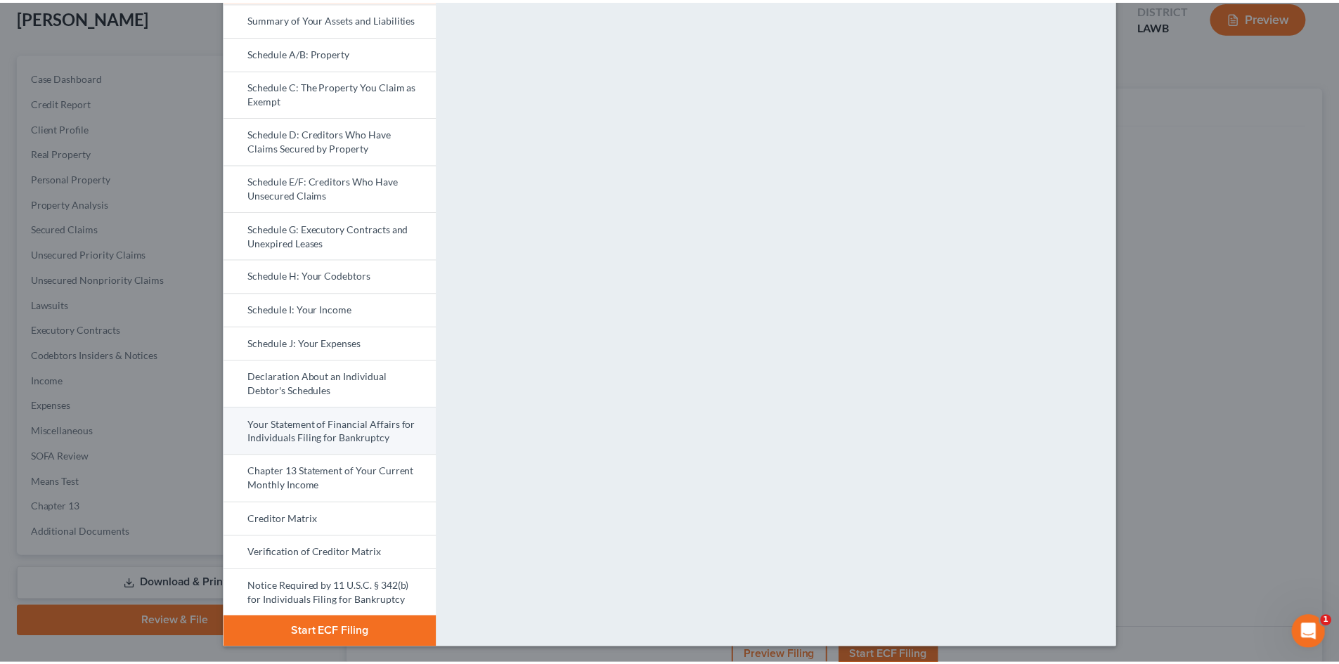
scroll to position [145, 0]
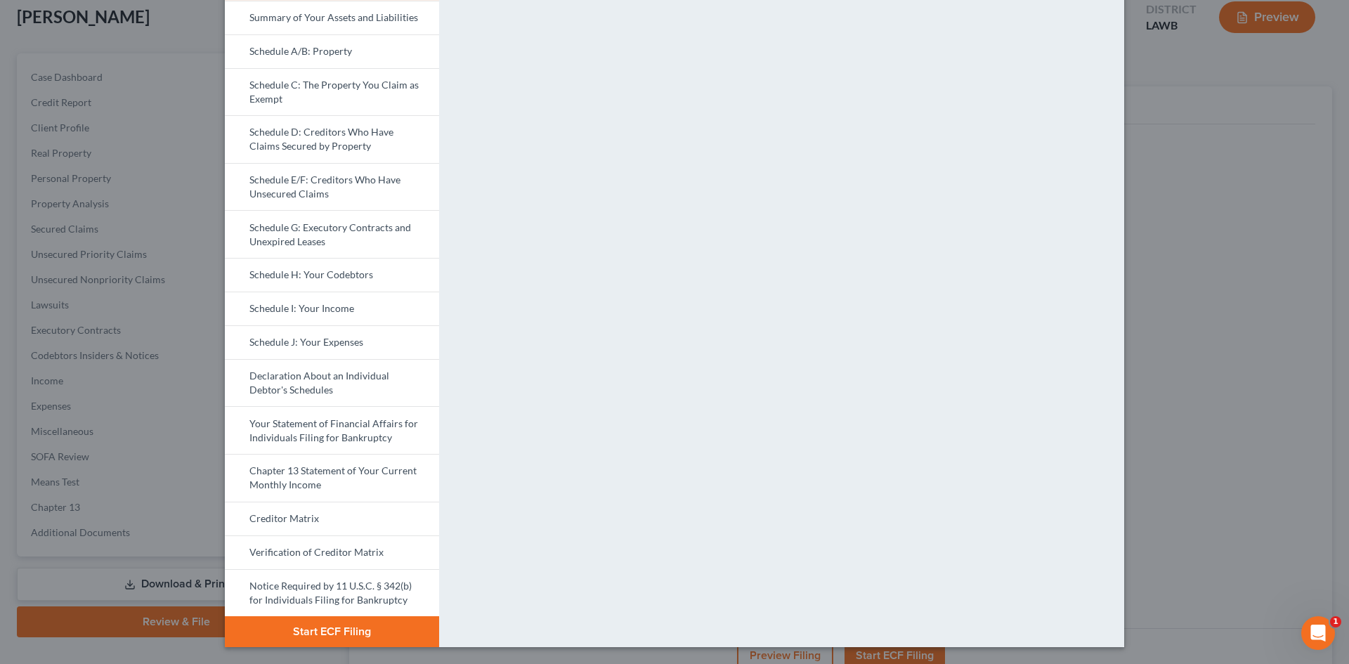
click at [344, 630] on button "Start ECF Filing" at bounding box center [332, 631] width 214 height 31
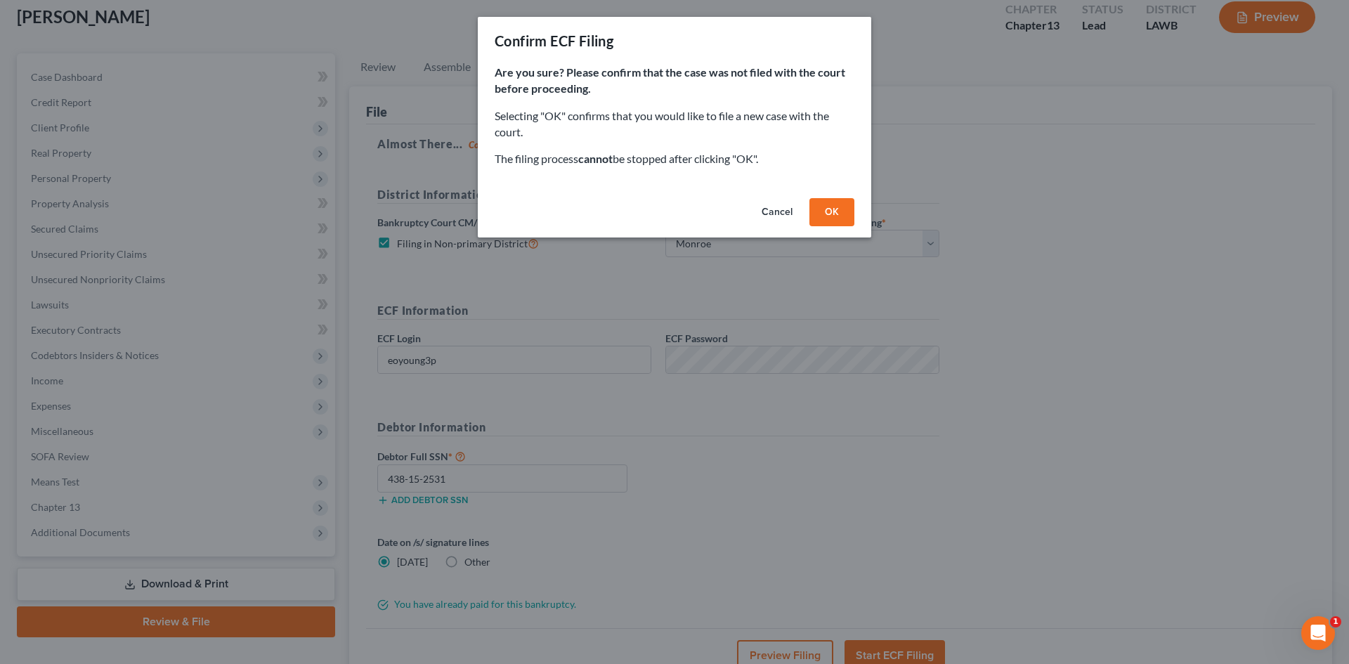
click at [832, 204] on button "OK" at bounding box center [832, 212] width 45 height 28
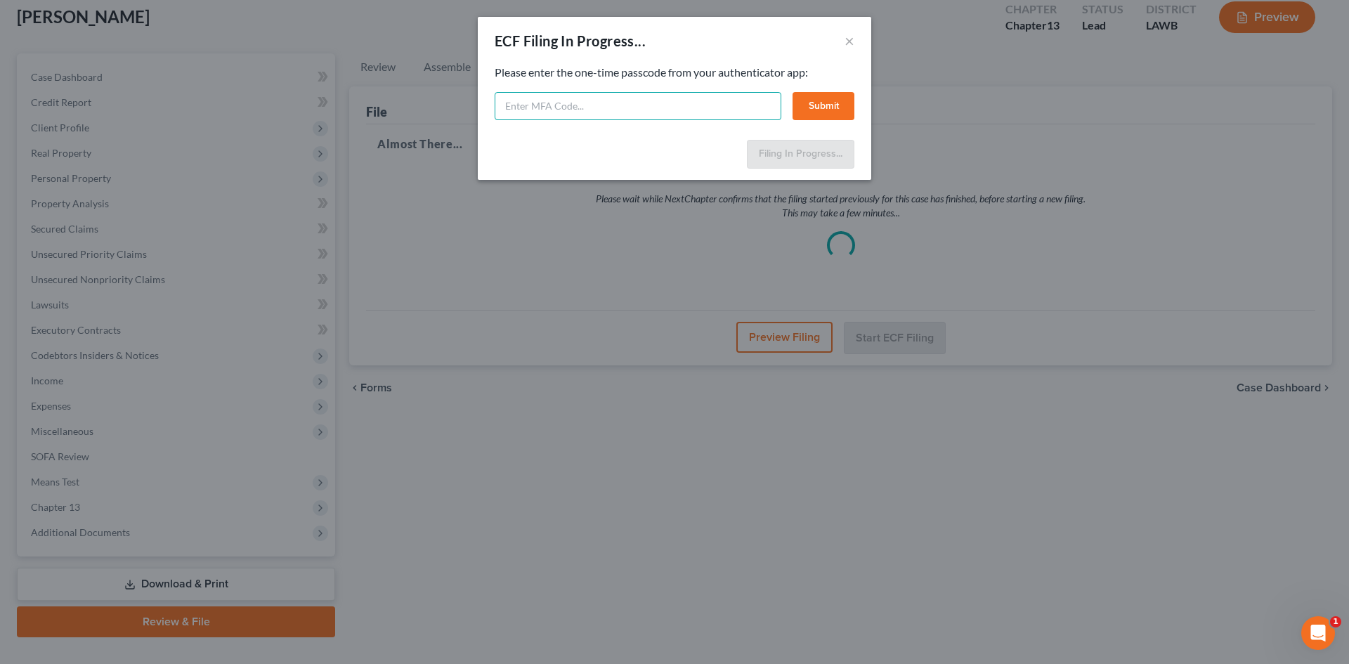
click at [713, 103] on input "text" at bounding box center [638, 106] width 287 height 28
type input "859773"
click at [822, 105] on button "Submit" at bounding box center [824, 106] width 62 height 28
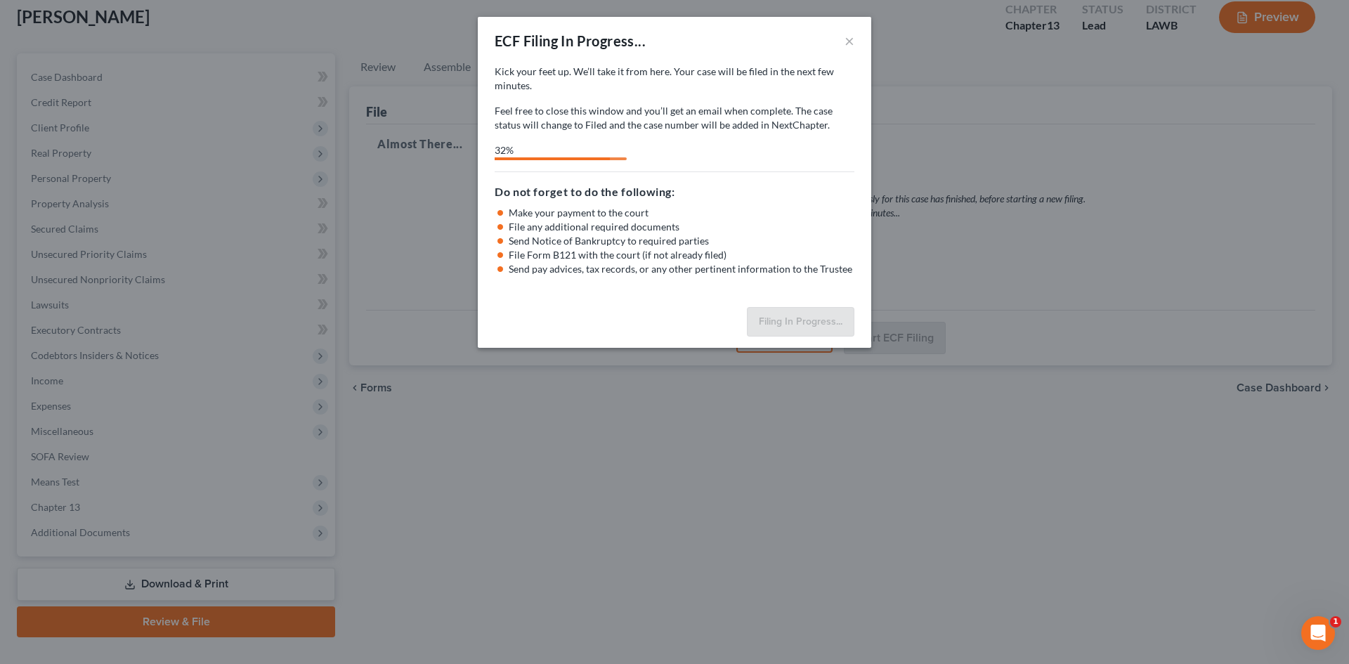
select select "3"
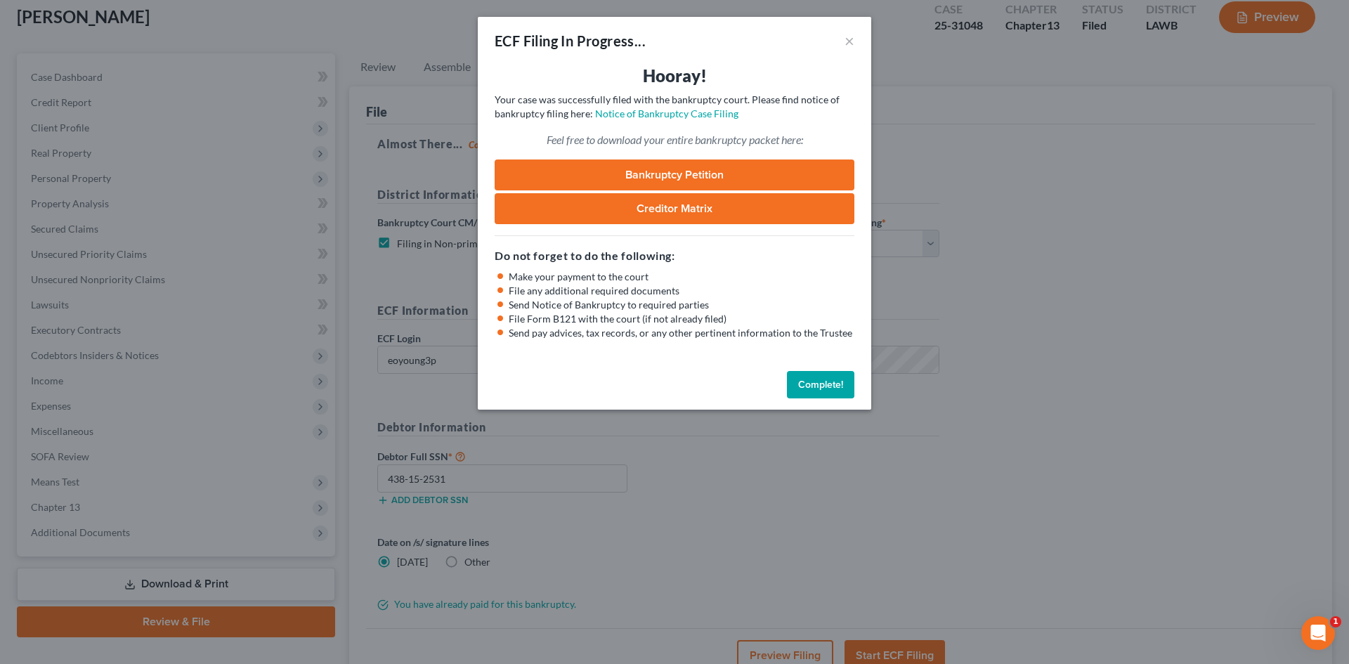
click at [824, 385] on button "Complete!" at bounding box center [820, 385] width 67 height 28
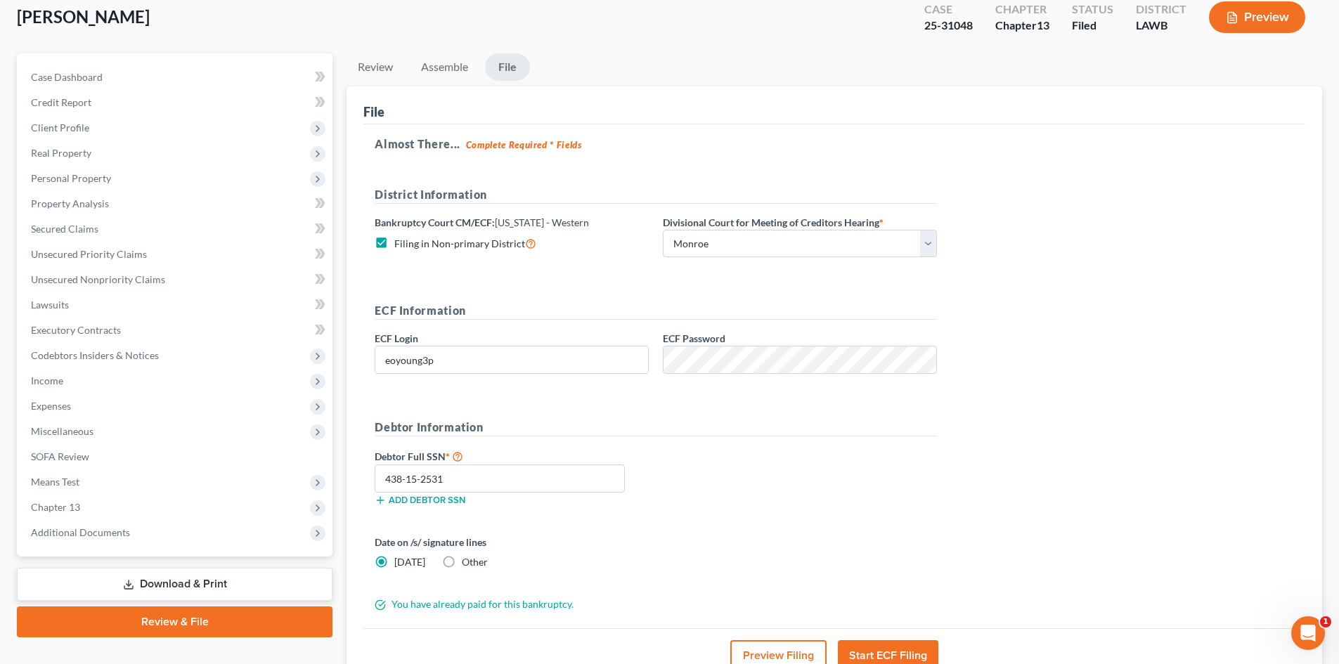
click at [707, 448] on div "Debtor Full SSN * 438-15-2531 Add debtor SSN" at bounding box center [656, 483] width 576 height 70
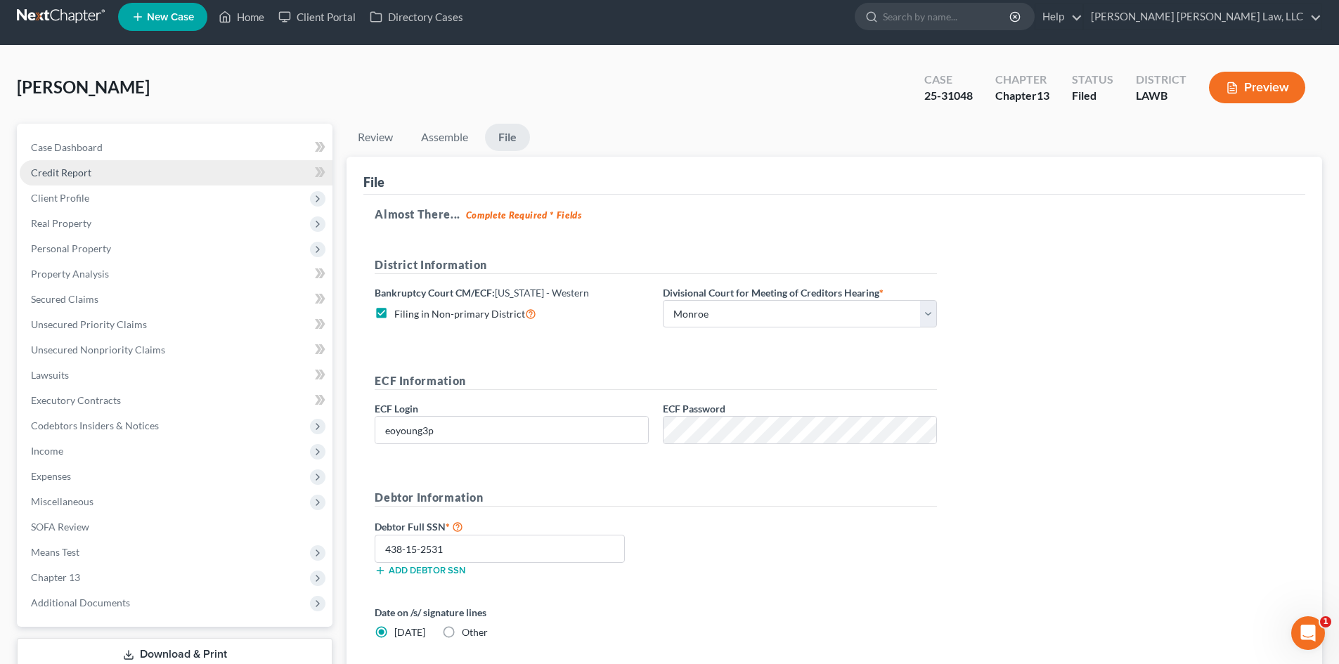
scroll to position [0, 0]
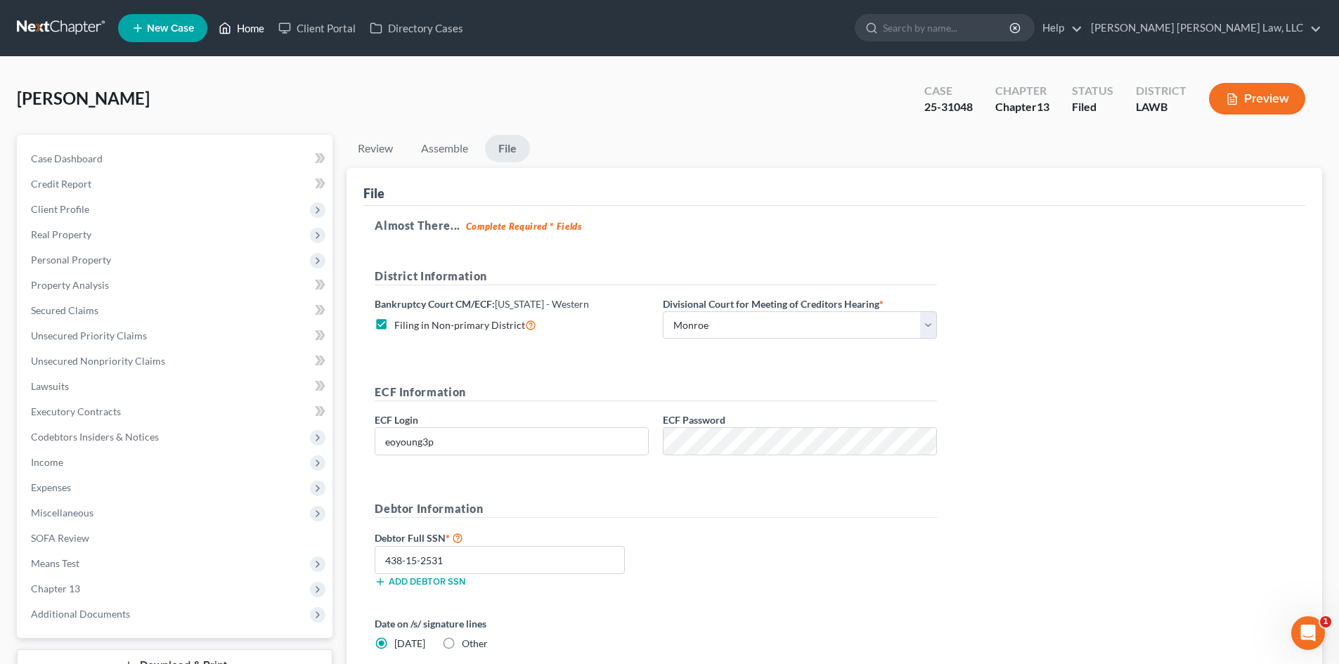
click at [240, 19] on link "Home" at bounding box center [242, 27] width 60 height 25
